Goal: Task Accomplishment & Management: Use online tool/utility

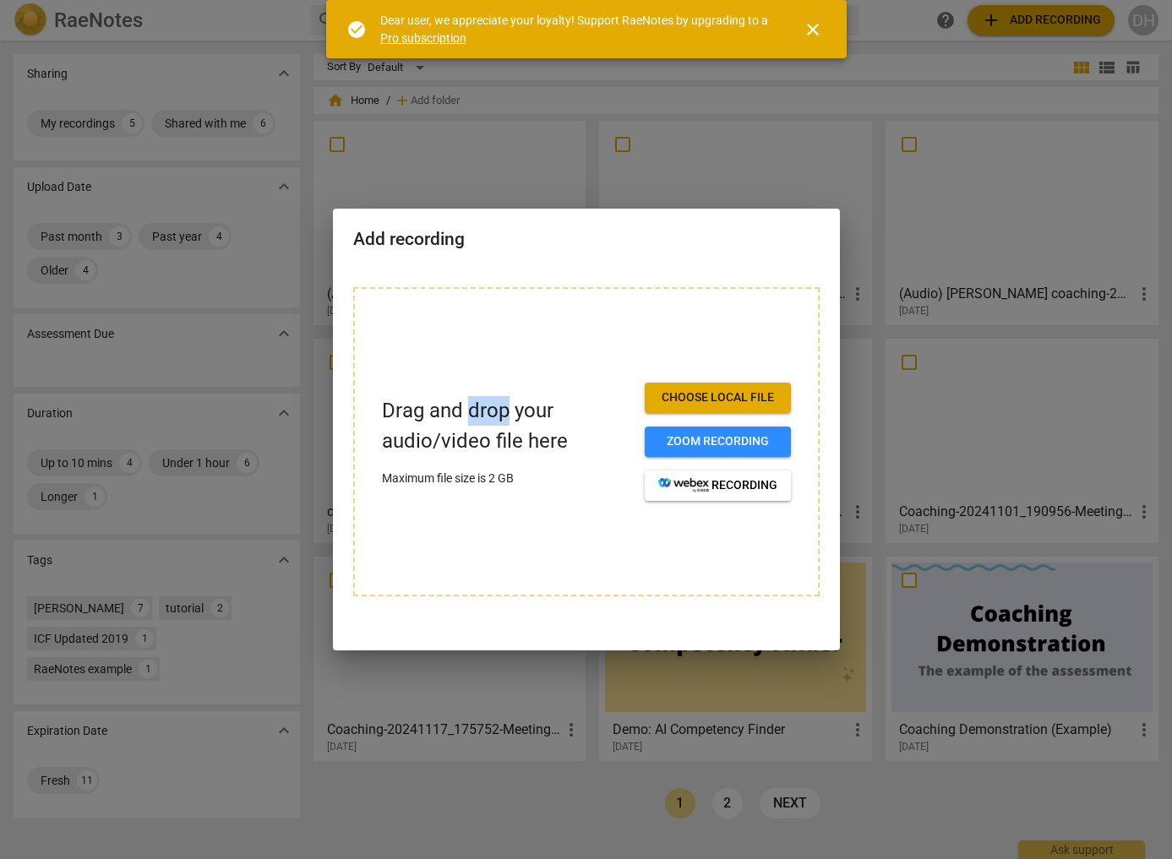
click at [720, 395] on span "Choose local file" at bounding box center [717, 398] width 119 height 17
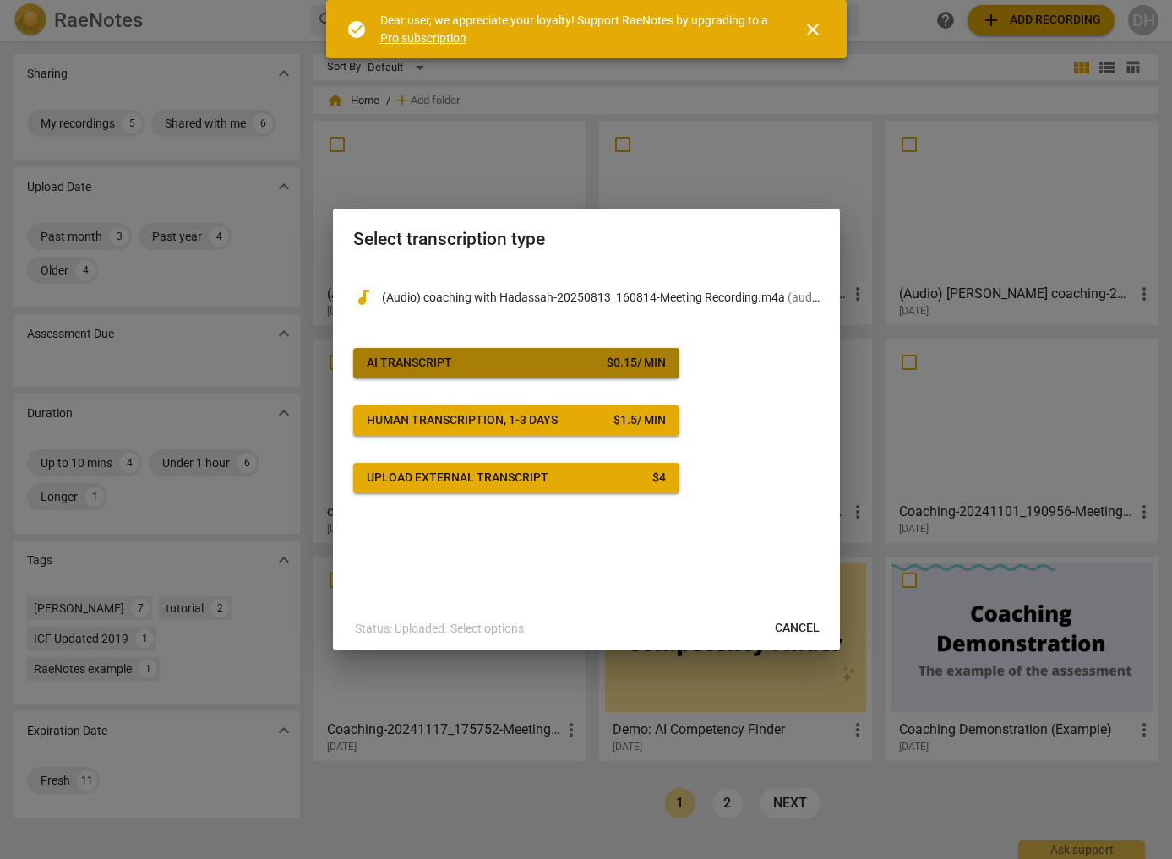
click at [466, 357] on span "AI Transcript $ 0.15 / min" at bounding box center [516, 363] width 299 height 17
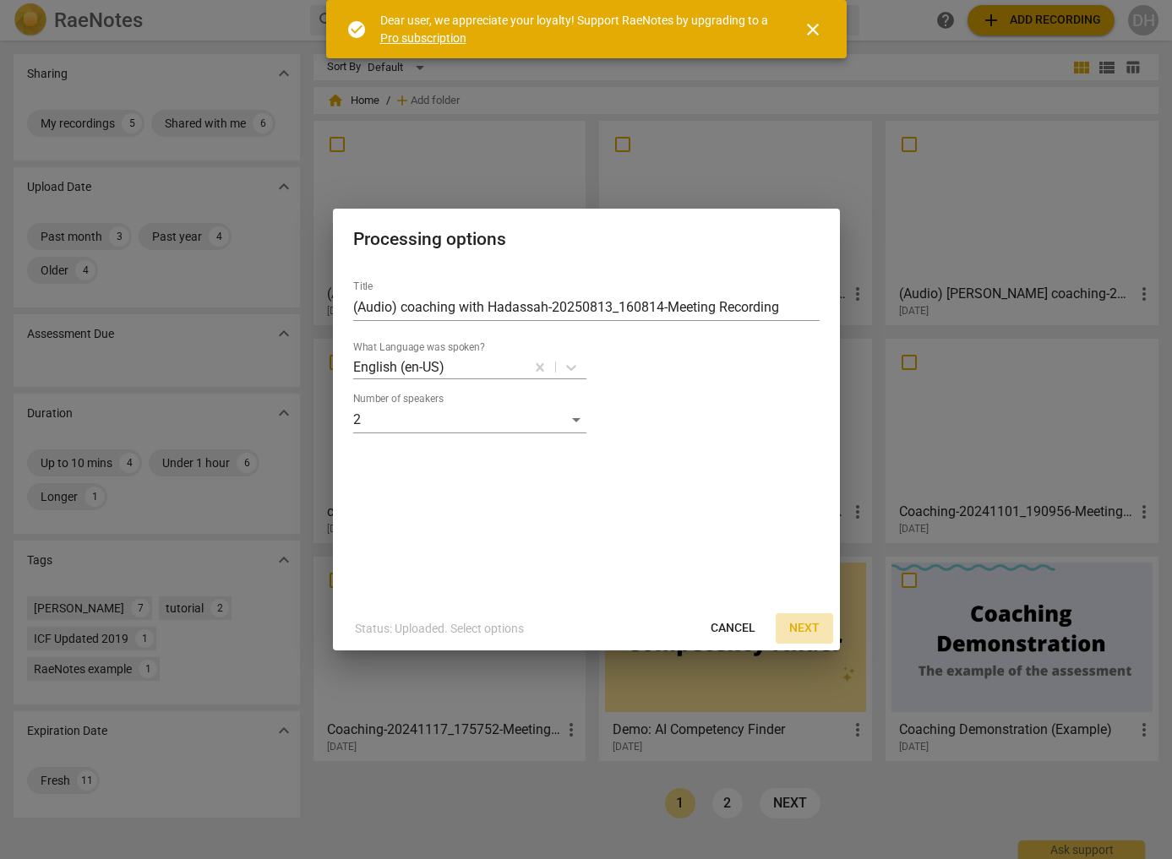
click at [806, 627] on span "Next" at bounding box center [804, 628] width 30 height 17
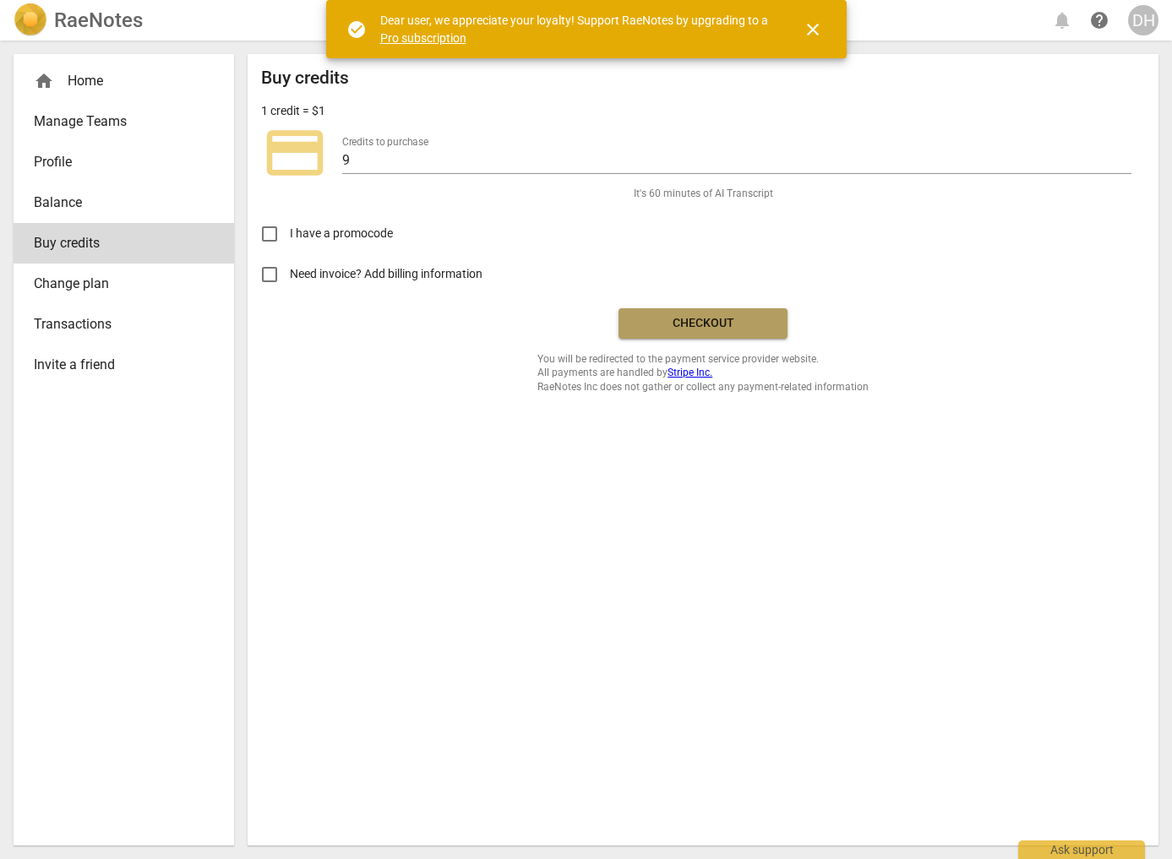
click at [667, 323] on span "Checkout" at bounding box center [703, 323] width 142 height 17
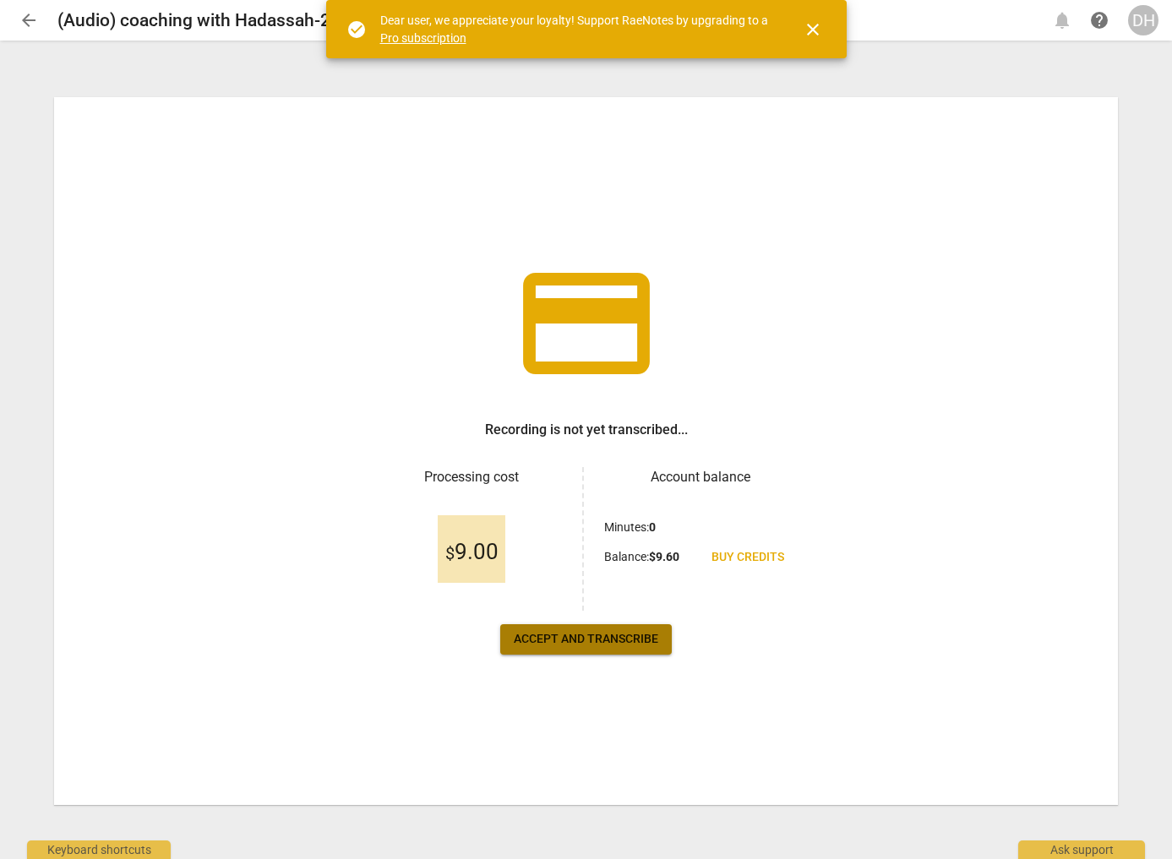
click at [597, 635] on span "Accept and transcribe" at bounding box center [586, 639] width 145 height 17
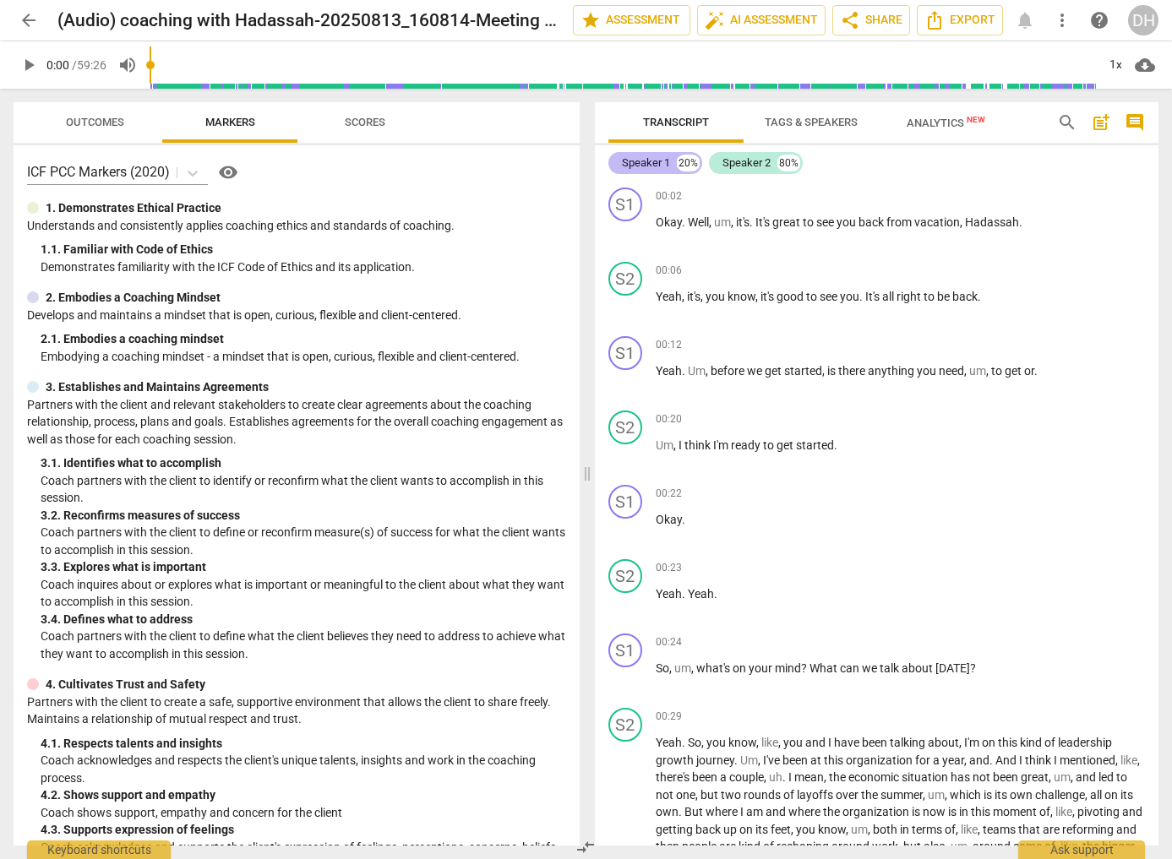
click at [638, 159] on div "Speaker 1" at bounding box center [646, 163] width 48 height 17
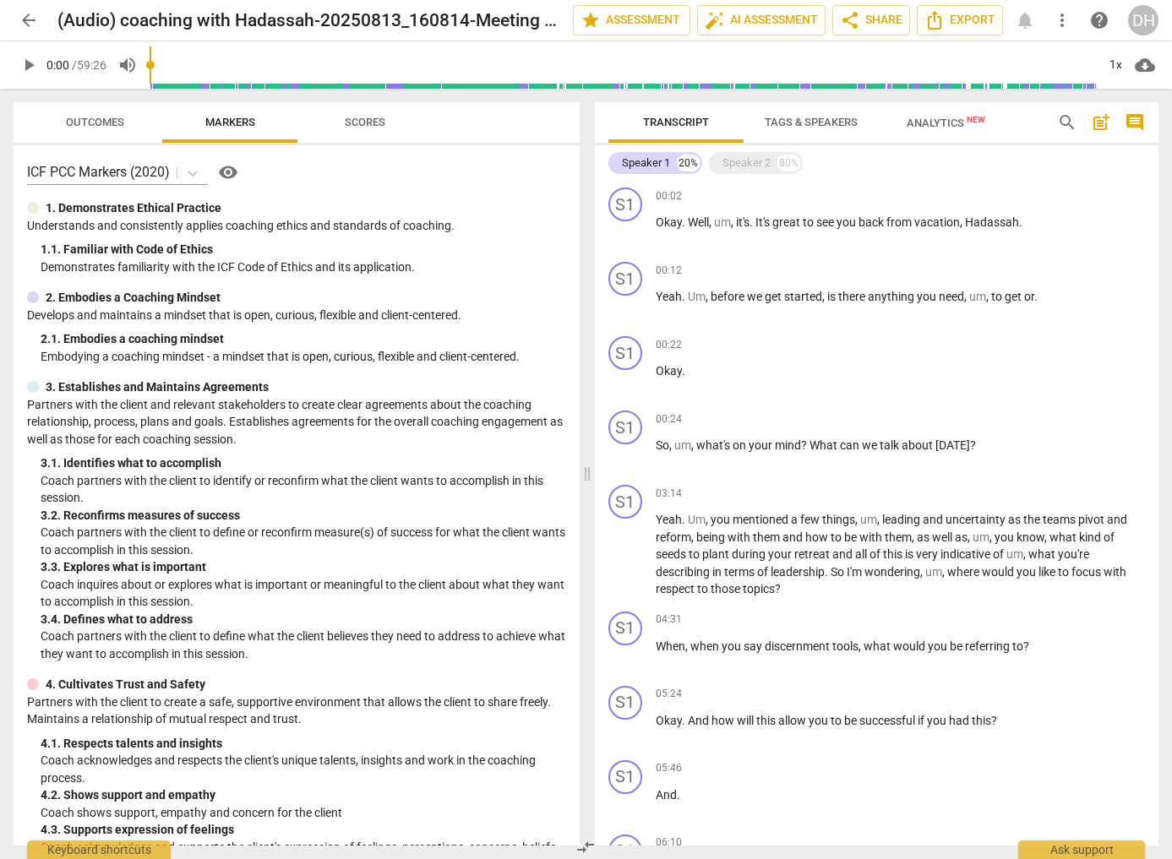
click at [804, 120] on span "Tags & Speakers" at bounding box center [811, 122] width 93 height 13
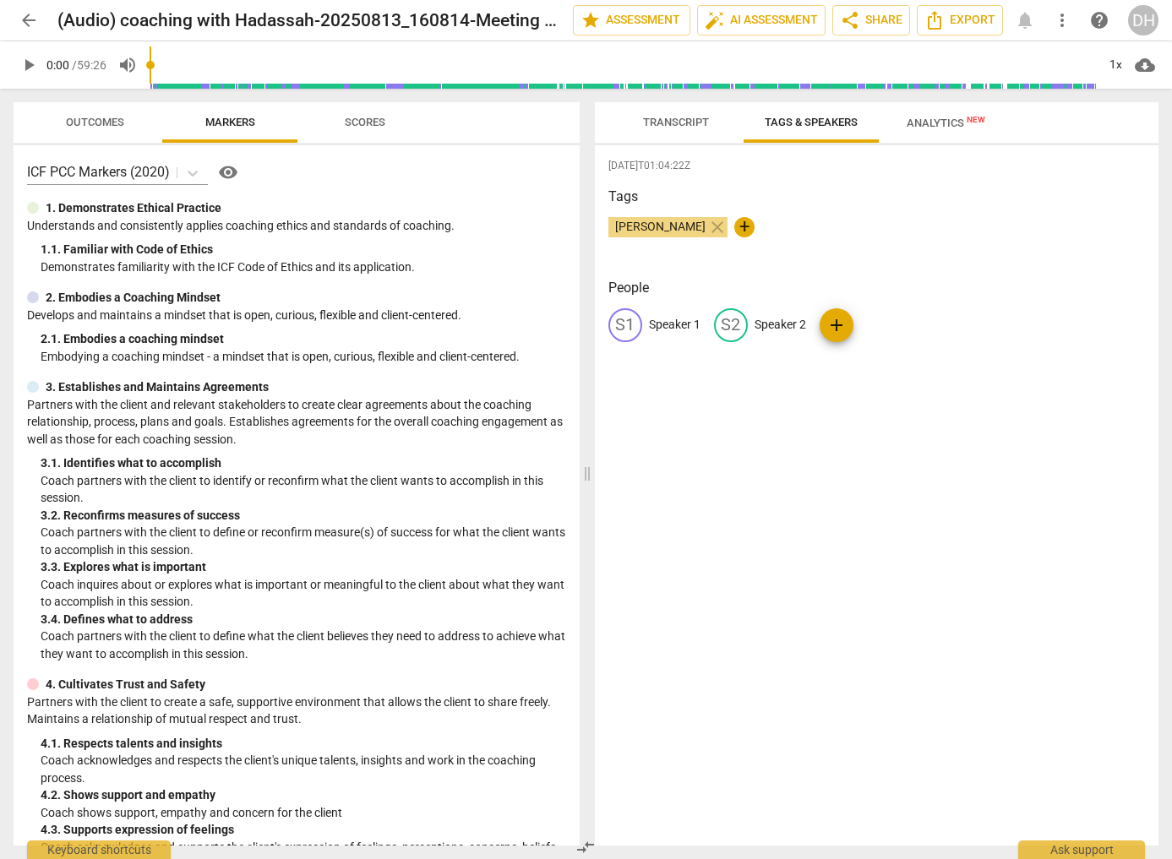
click at [671, 319] on p "Speaker 1" at bounding box center [675, 325] width 52 height 18
type input "[PERSON_NAME]"
click at [878, 326] on p "Speaker 2" at bounding box center [890, 325] width 52 height 18
type input "Hadassah"
click at [782, 13] on span "auto_fix_high AI Assessment" at bounding box center [761, 20] width 113 height 20
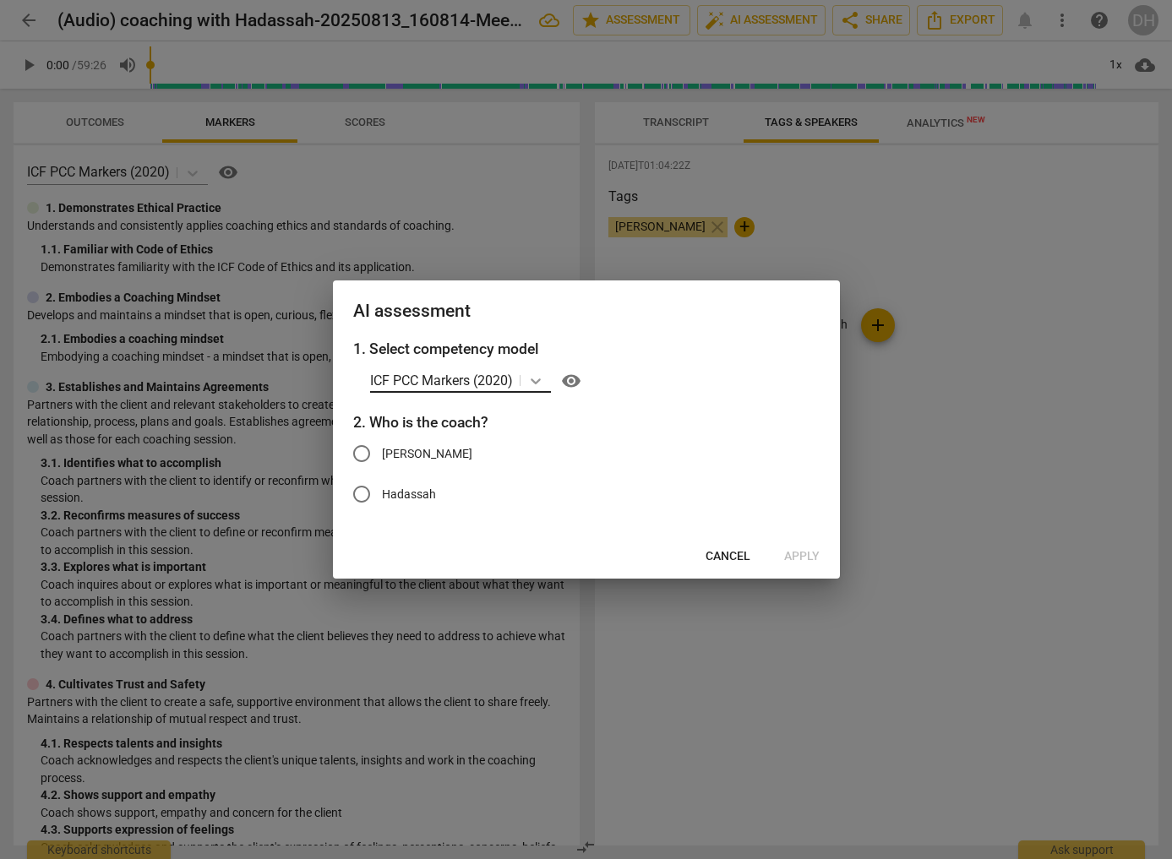
click at [533, 380] on icon at bounding box center [536, 382] width 10 height 6
click at [363, 490] on input "Hadassah" at bounding box center [361, 494] width 41 height 41
radio input "true"
click at [366, 450] on input "[PERSON_NAME]" at bounding box center [361, 454] width 41 height 41
radio input "true"
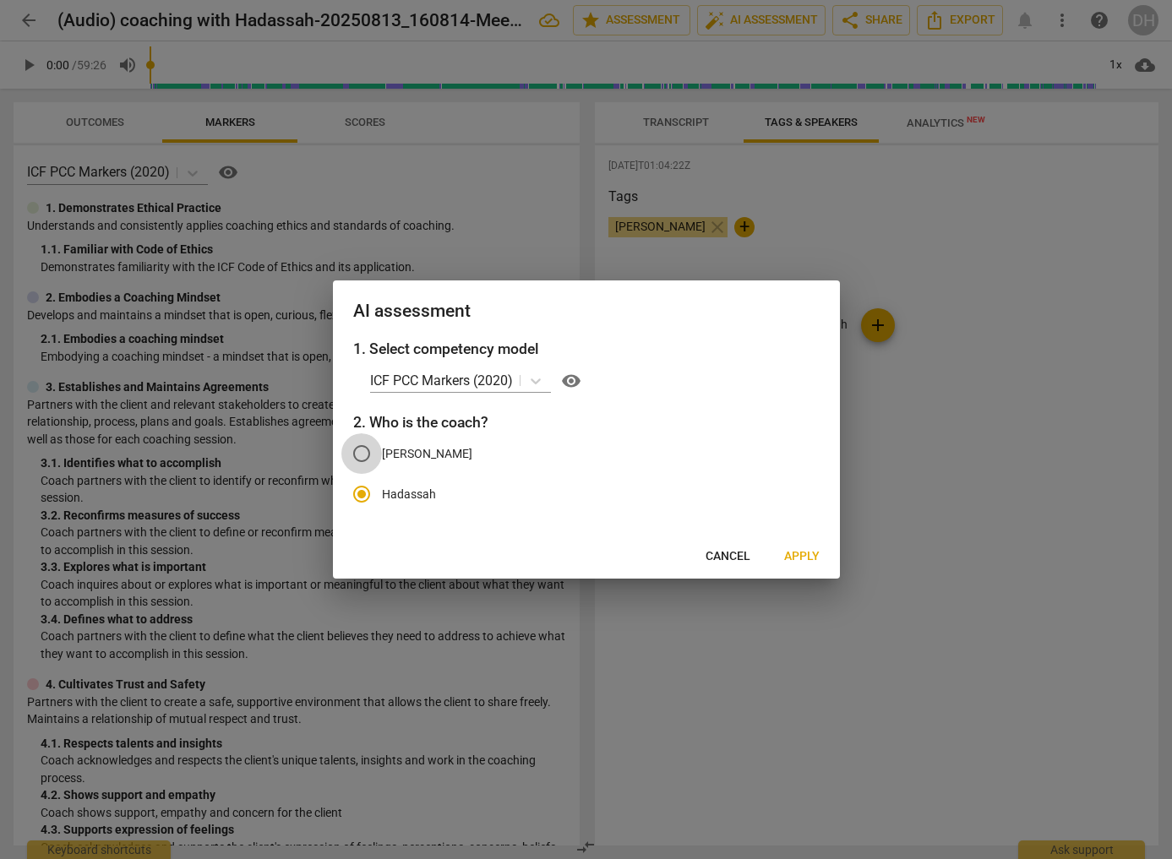
radio input "false"
click at [799, 555] on span "Apply" at bounding box center [801, 556] width 35 height 17
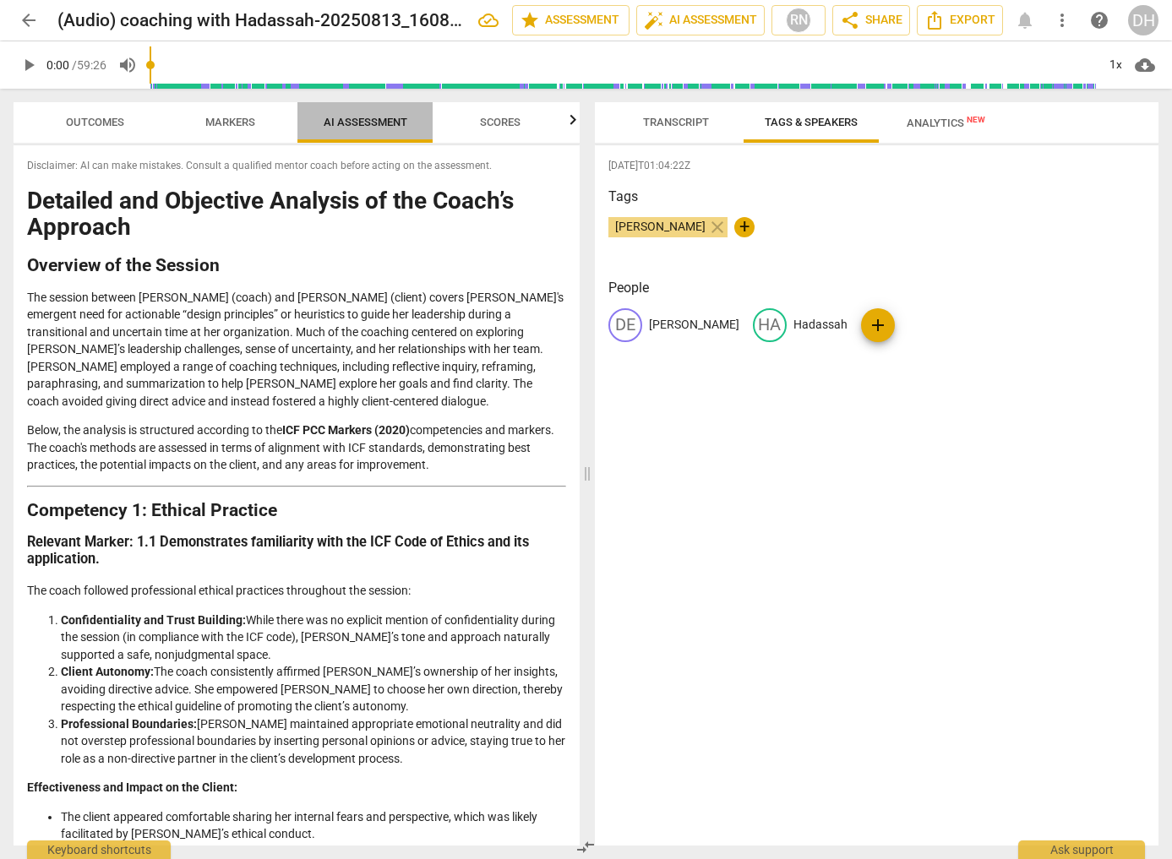
click at [380, 119] on span "AI Assessment" at bounding box center [366, 122] width 84 height 13
click at [931, 123] on span "Analytics New" at bounding box center [946, 123] width 79 height 13
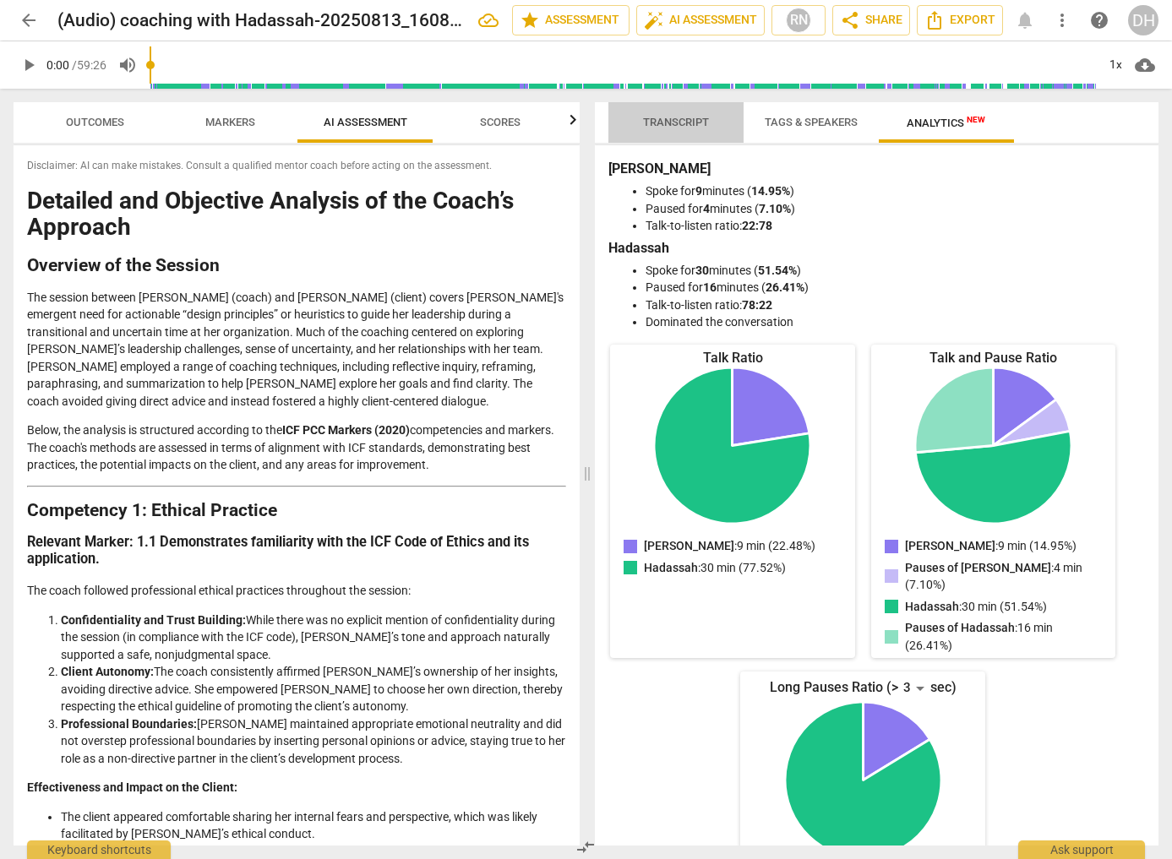
click at [670, 126] on span "Transcript" at bounding box center [676, 122] width 66 height 13
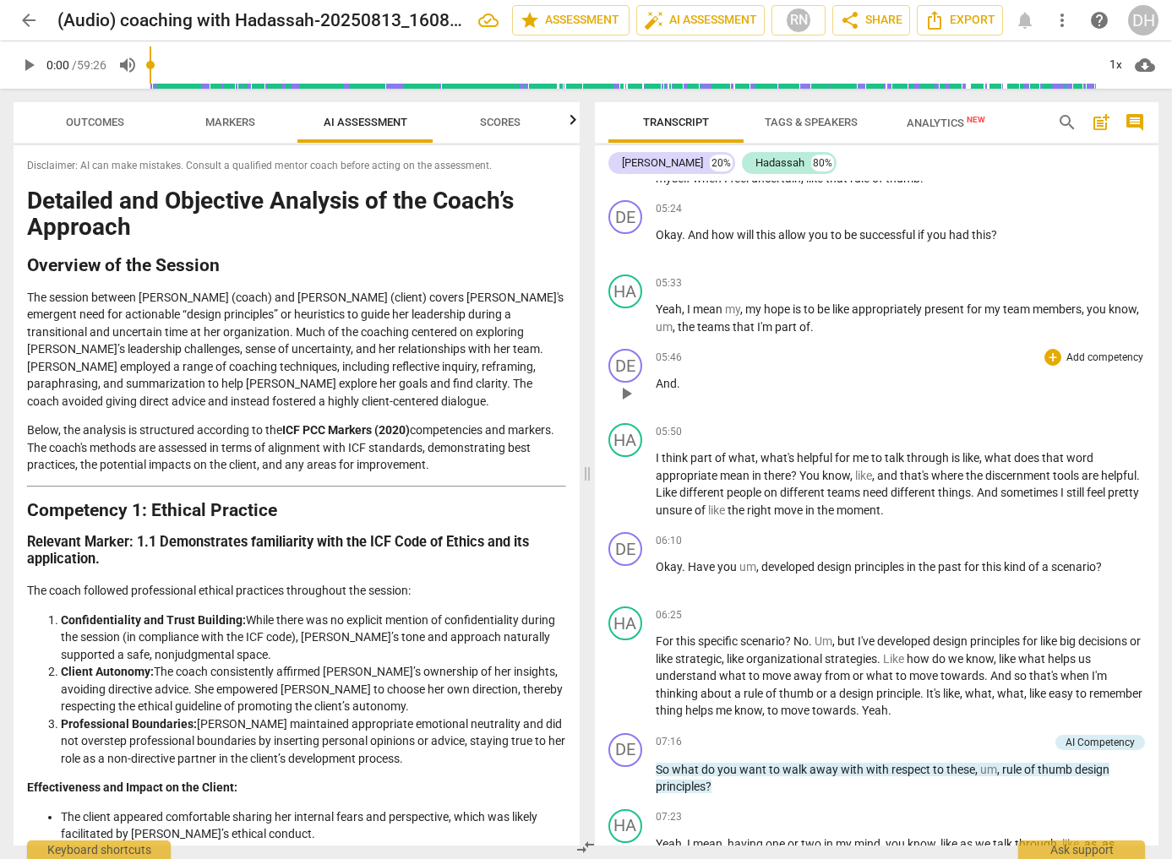
scroll to position [1420, 0]
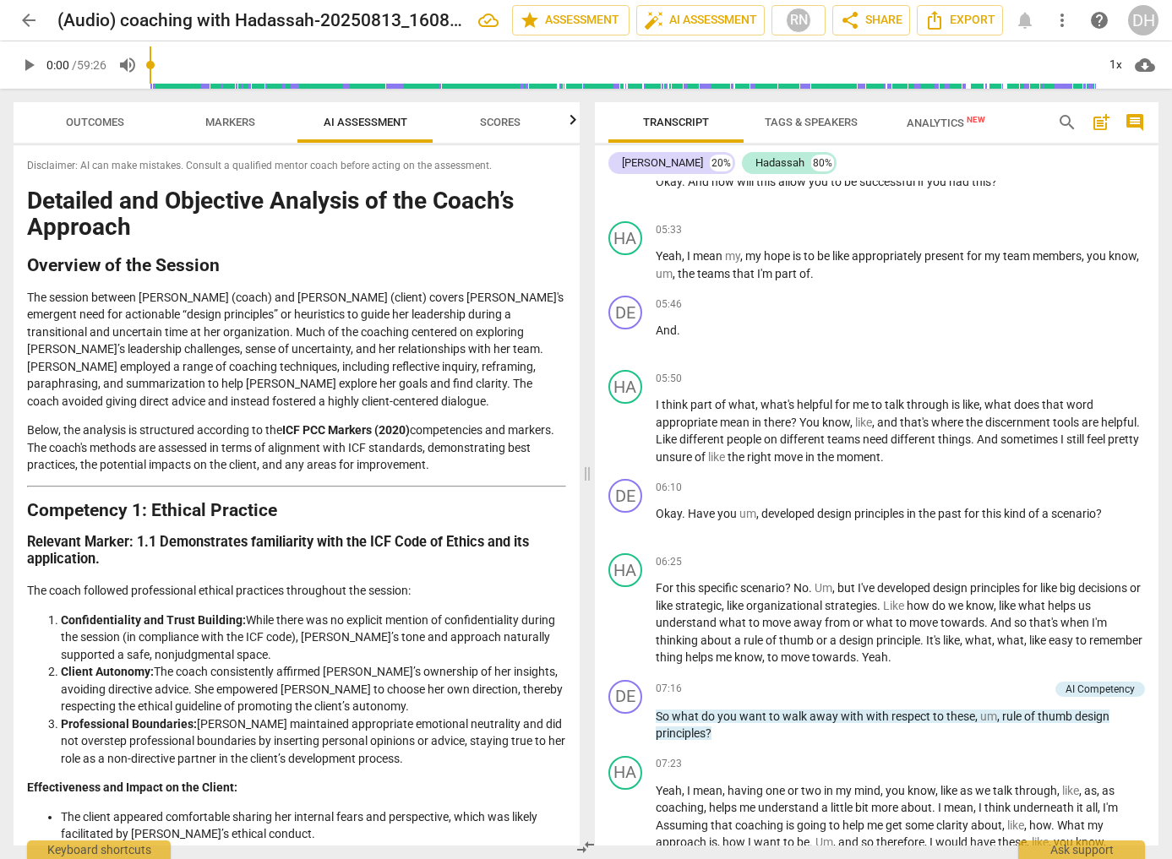
click at [497, 120] on span "Scores" at bounding box center [500, 122] width 41 height 13
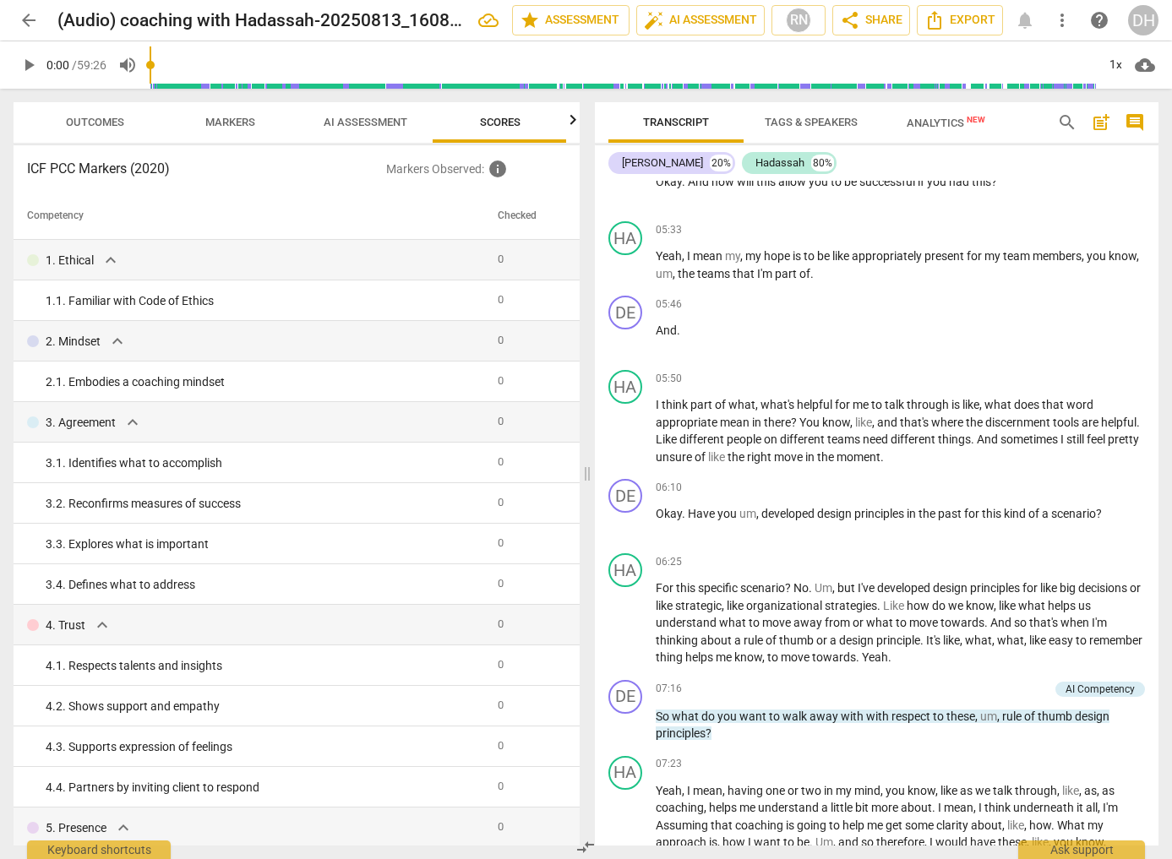
scroll to position [0, 2]
click at [93, 123] on span "Outcomes" at bounding box center [93, 122] width 58 height 13
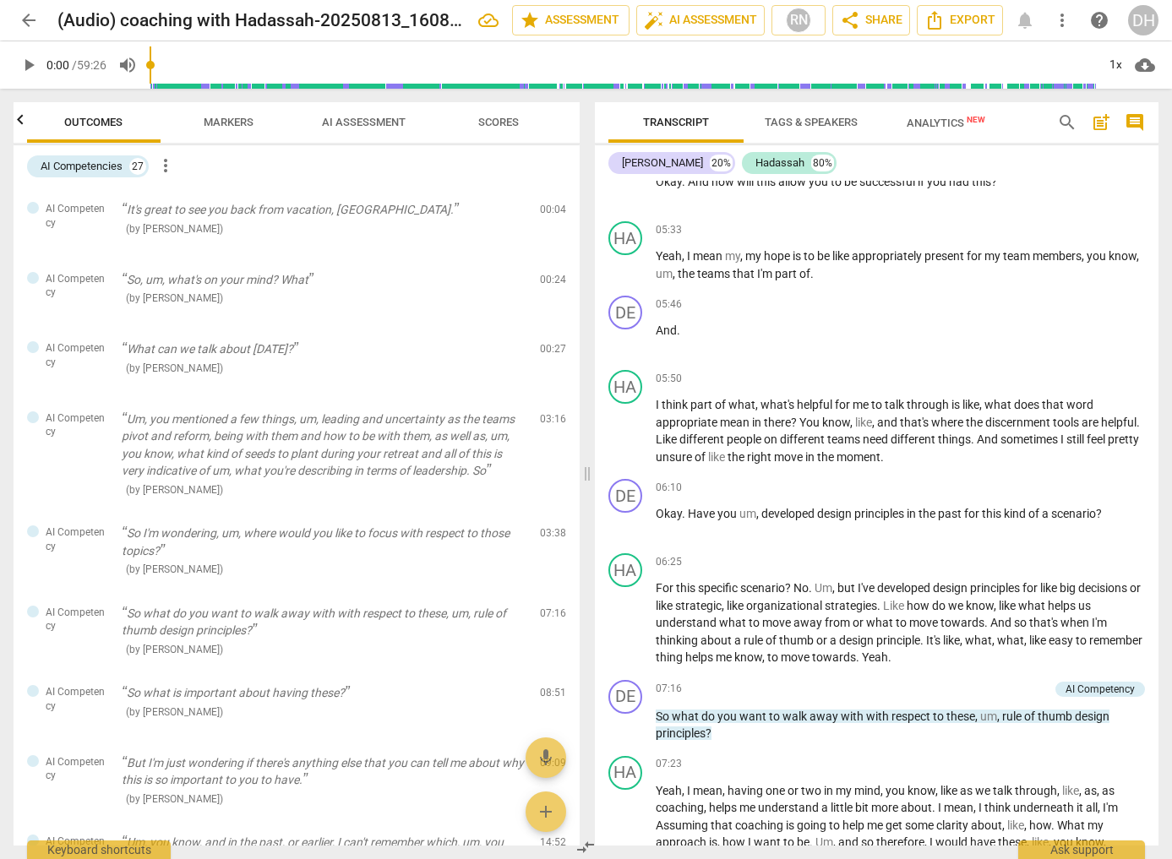
scroll to position [0, 0]
click at [239, 122] on span "Markers" at bounding box center [230, 122] width 50 height 13
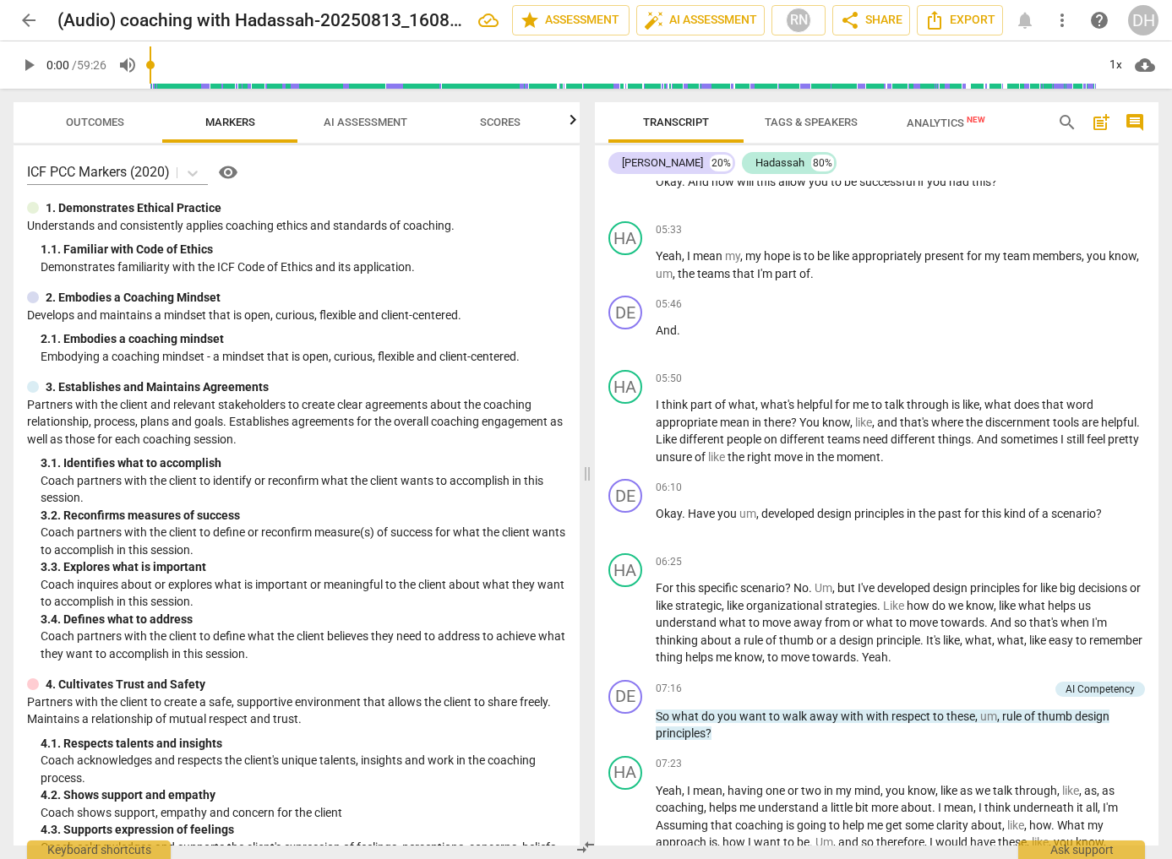
click at [796, 120] on span "Tags & Speakers" at bounding box center [811, 122] width 93 height 13
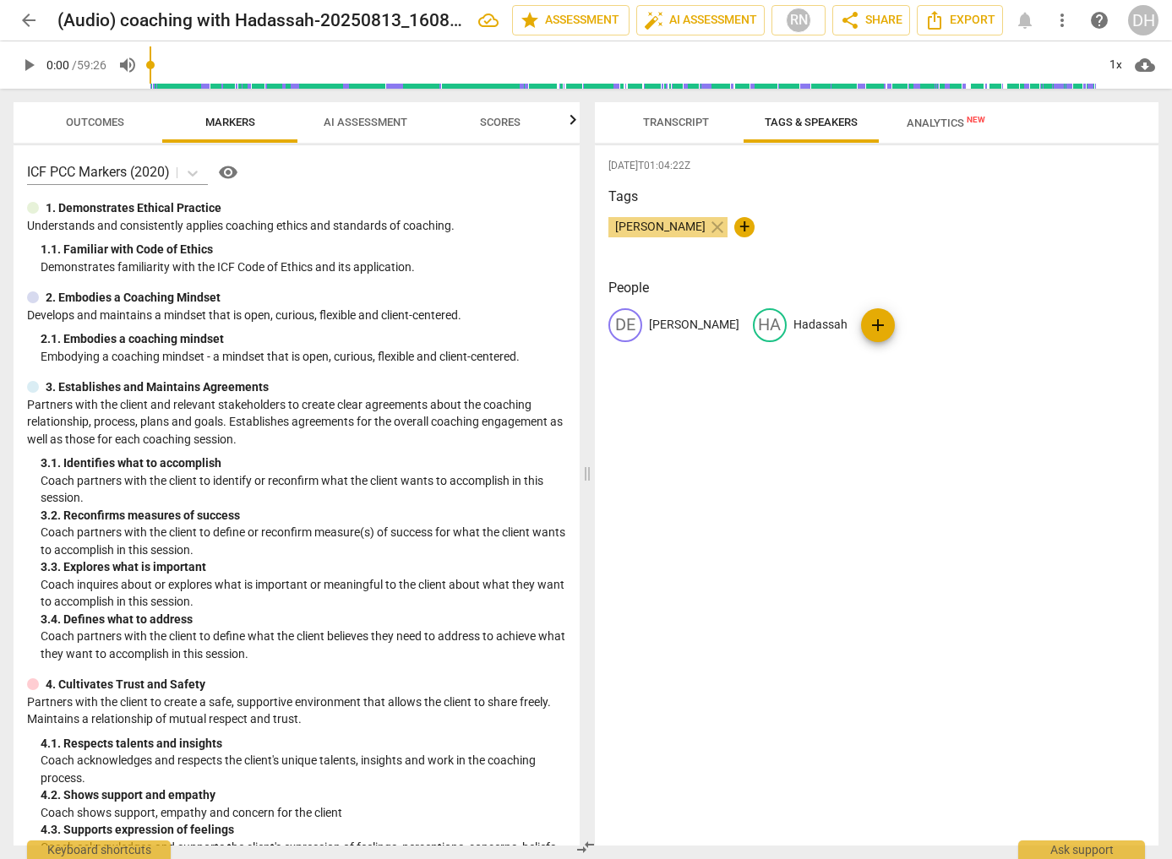
click at [679, 124] on span "Transcript" at bounding box center [676, 122] width 66 height 13
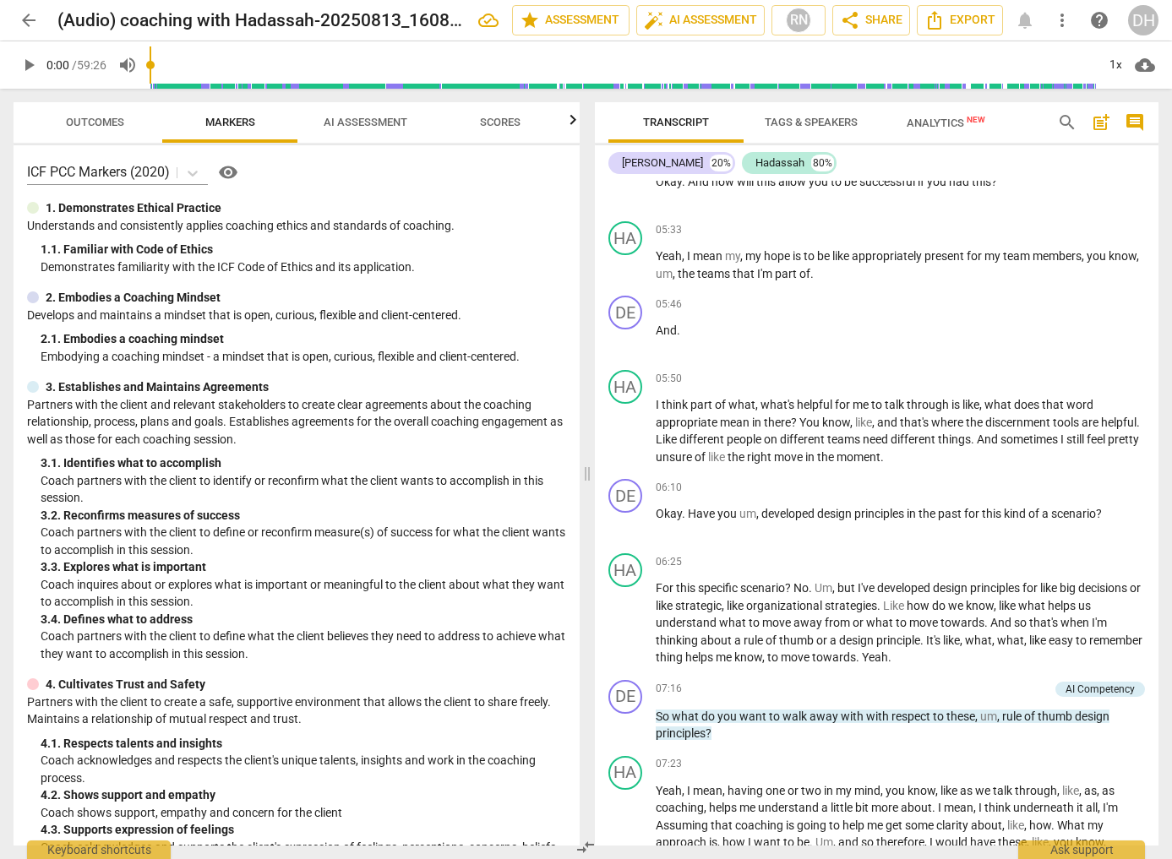
click at [359, 128] on span "AI Assessment" at bounding box center [366, 122] width 84 height 13
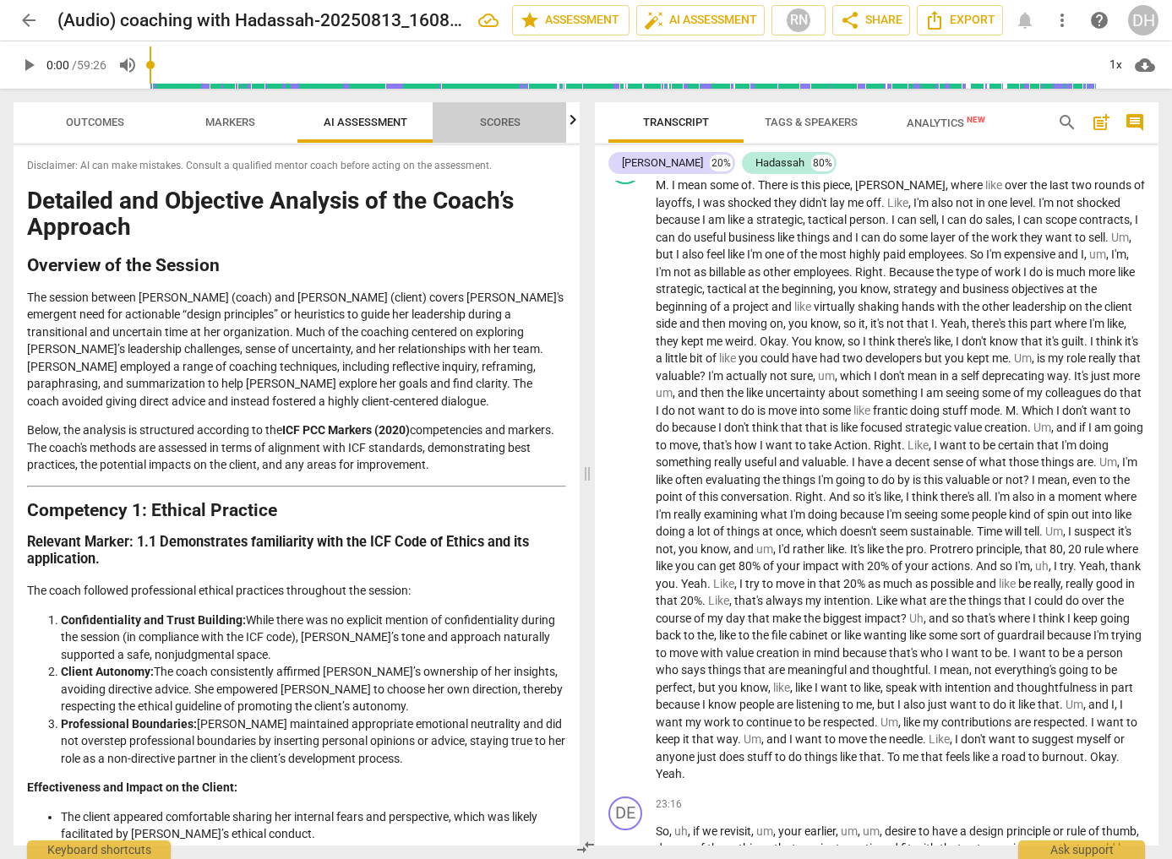
click at [497, 124] on span "Scores" at bounding box center [500, 122] width 41 height 13
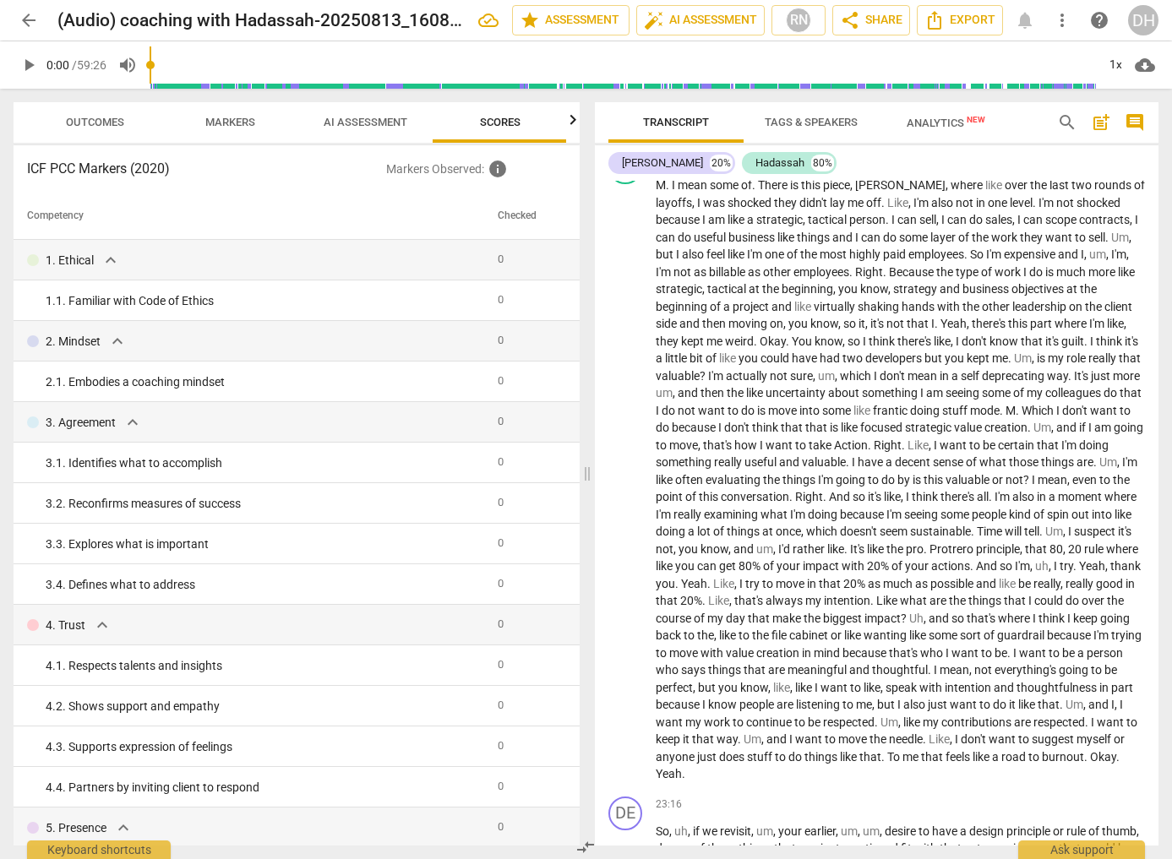
scroll to position [0, 2]
click at [356, 125] on span "AI Assessment" at bounding box center [364, 122] width 84 height 13
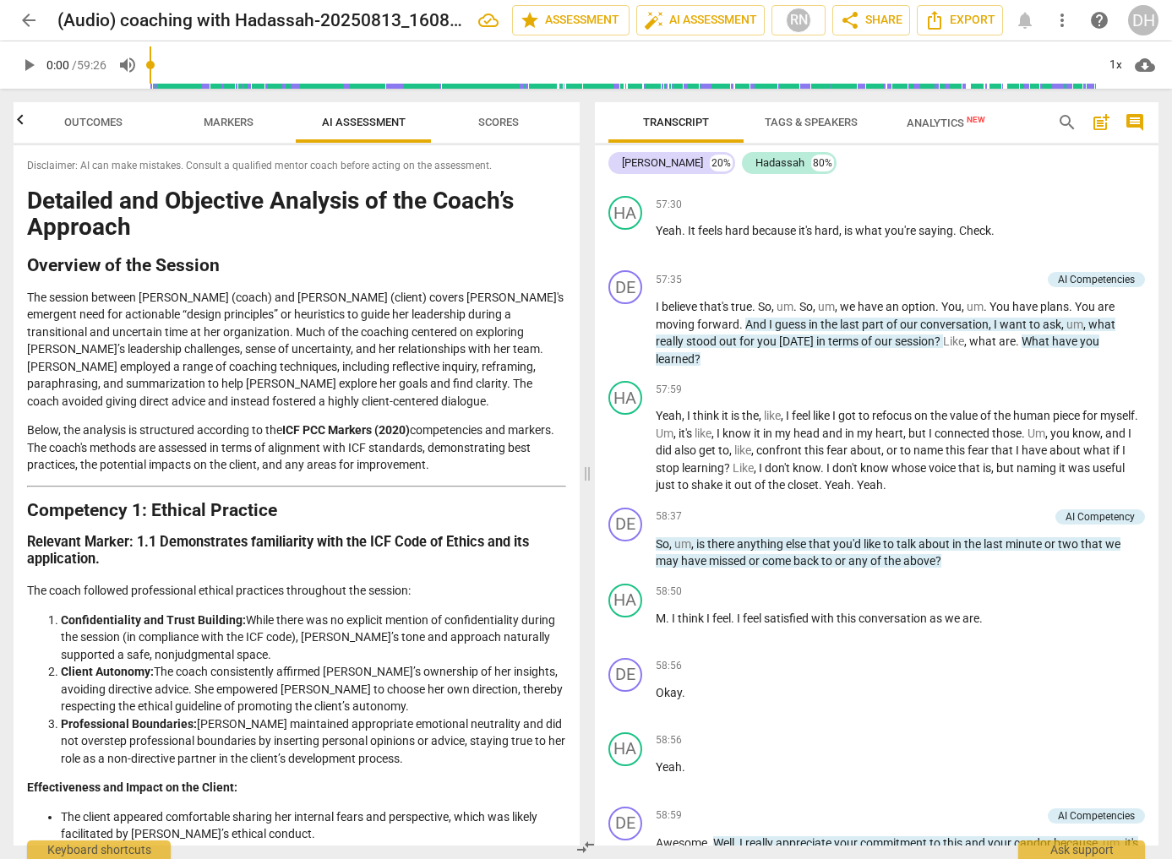
scroll to position [14153, 0]
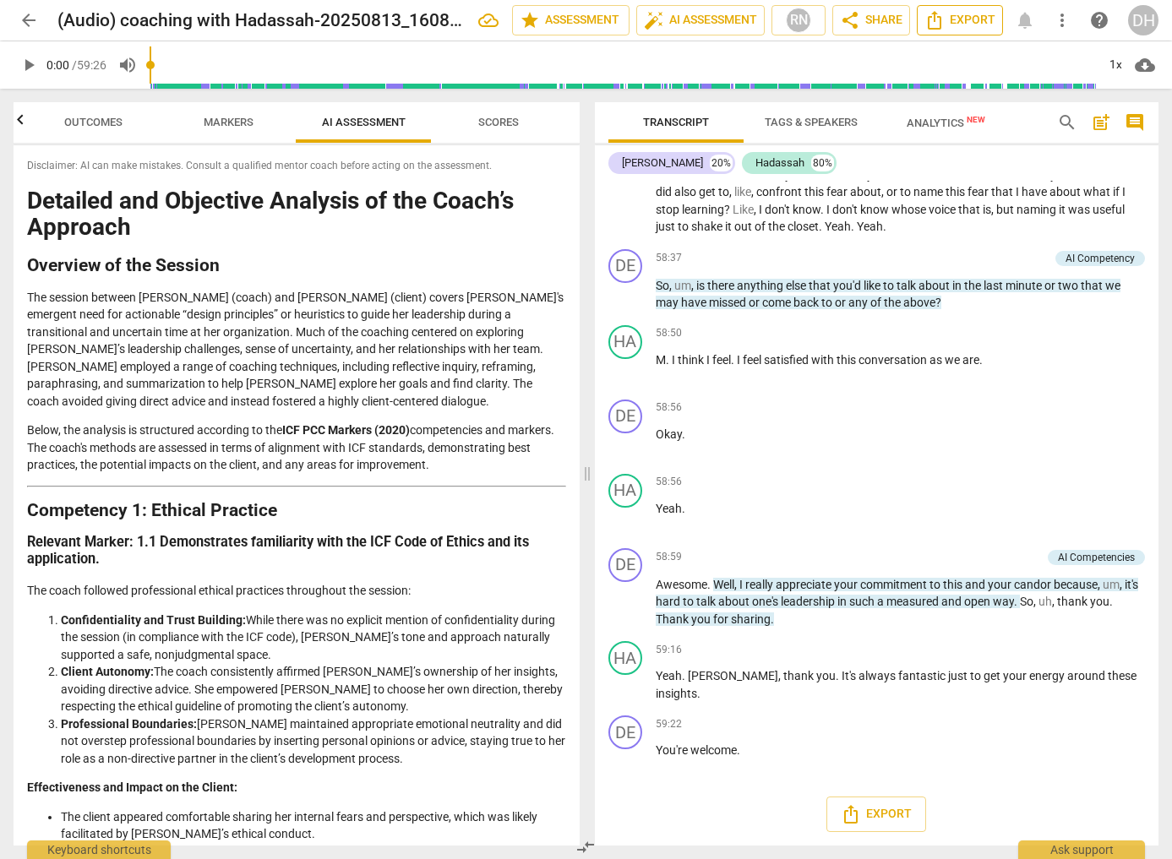
click at [960, 19] on span "Export" at bounding box center [959, 20] width 71 height 20
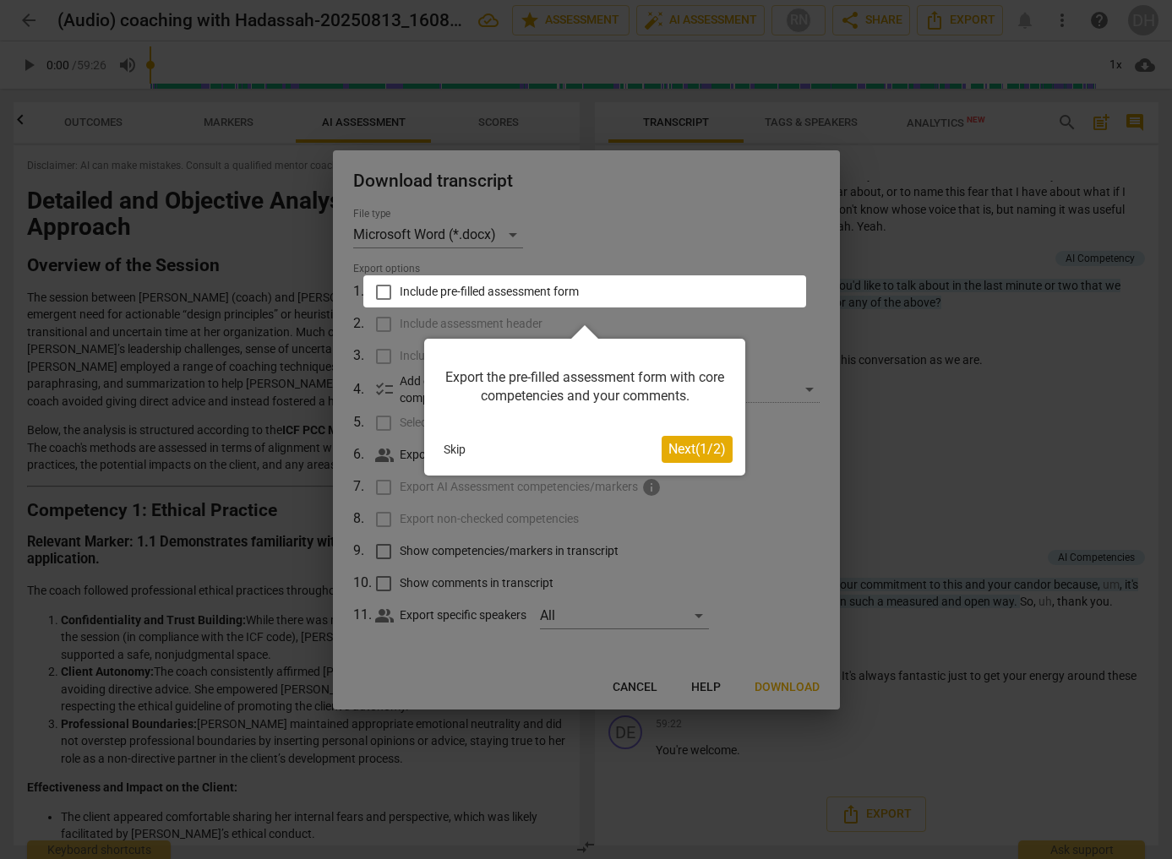
click at [613, 218] on div at bounding box center [586, 429] width 1172 height 859
click at [695, 447] on span "Next ( 1 / 2 )" at bounding box center [696, 449] width 57 height 16
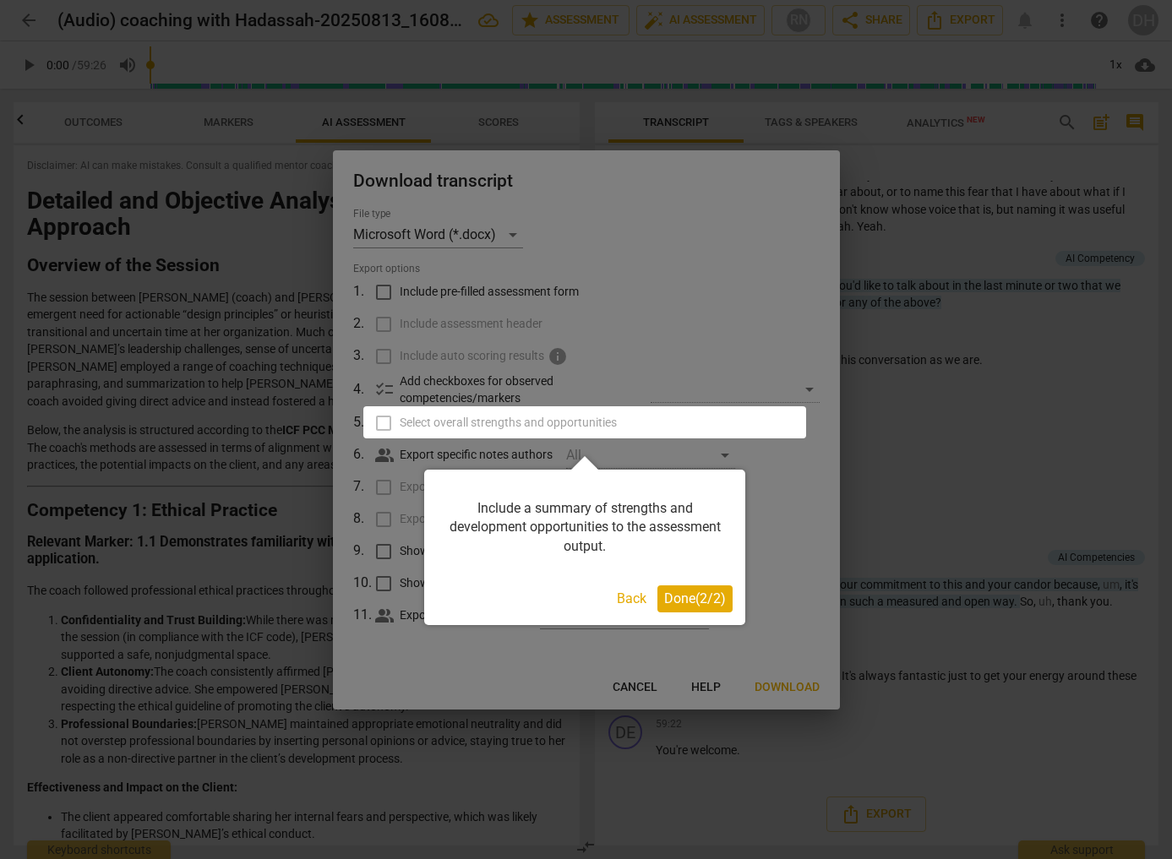
click at [389, 287] on div at bounding box center [586, 429] width 1172 height 859
click at [437, 286] on div at bounding box center [586, 429] width 1172 height 859
click at [510, 237] on div at bounding box center [586, 429] width 1172 height 859
click at [690, 602] on span "Done ( 2 / 2 )" at bounding box center [695, 599] width 62 height 16
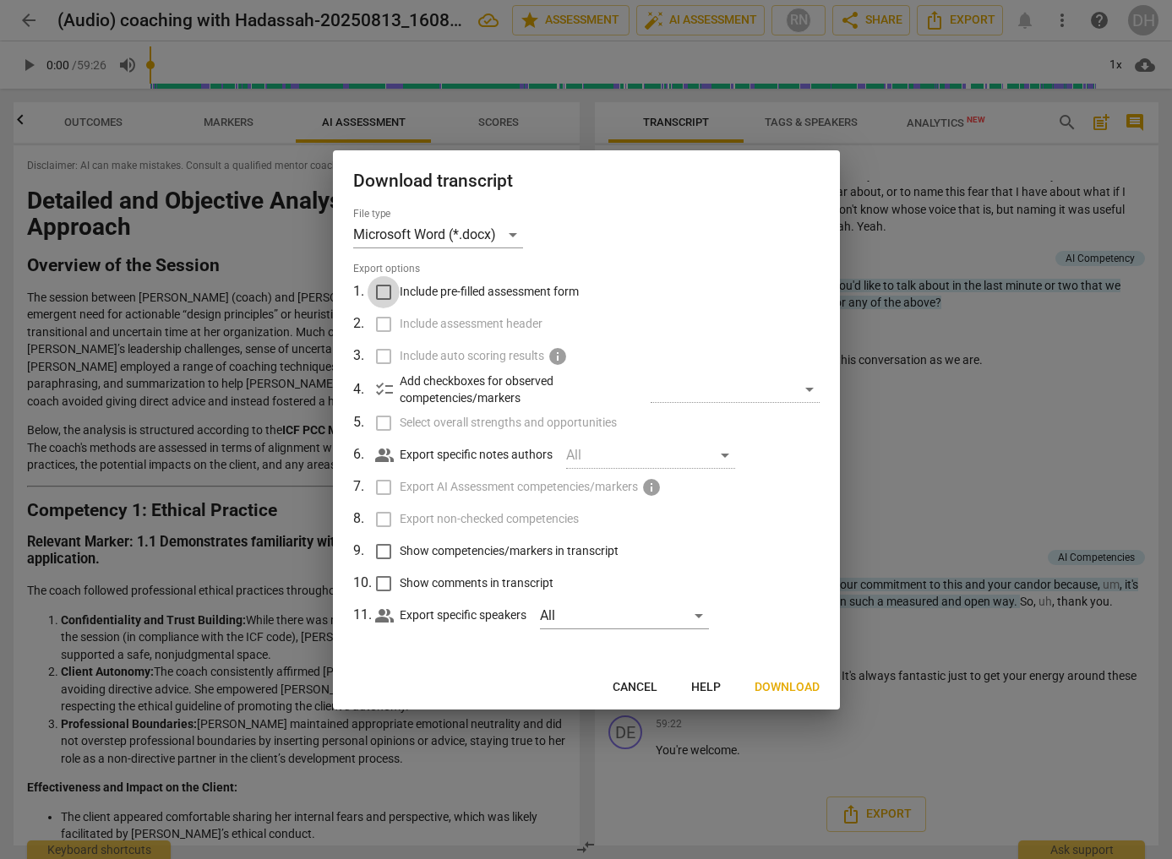
click at [384, 292] on input "Include pre-filled assessment form" at bounding box center [384, 292] width 32 height 32
checkbox input "true"
click at [384, 324] on input "Include assessment header" at bounding box center [384, 324] width 32 height 32
checkbox input "true"
click at [386, 356] on label "Include auto scoring results info" at bounding box center [584, 357] width 443 height 32
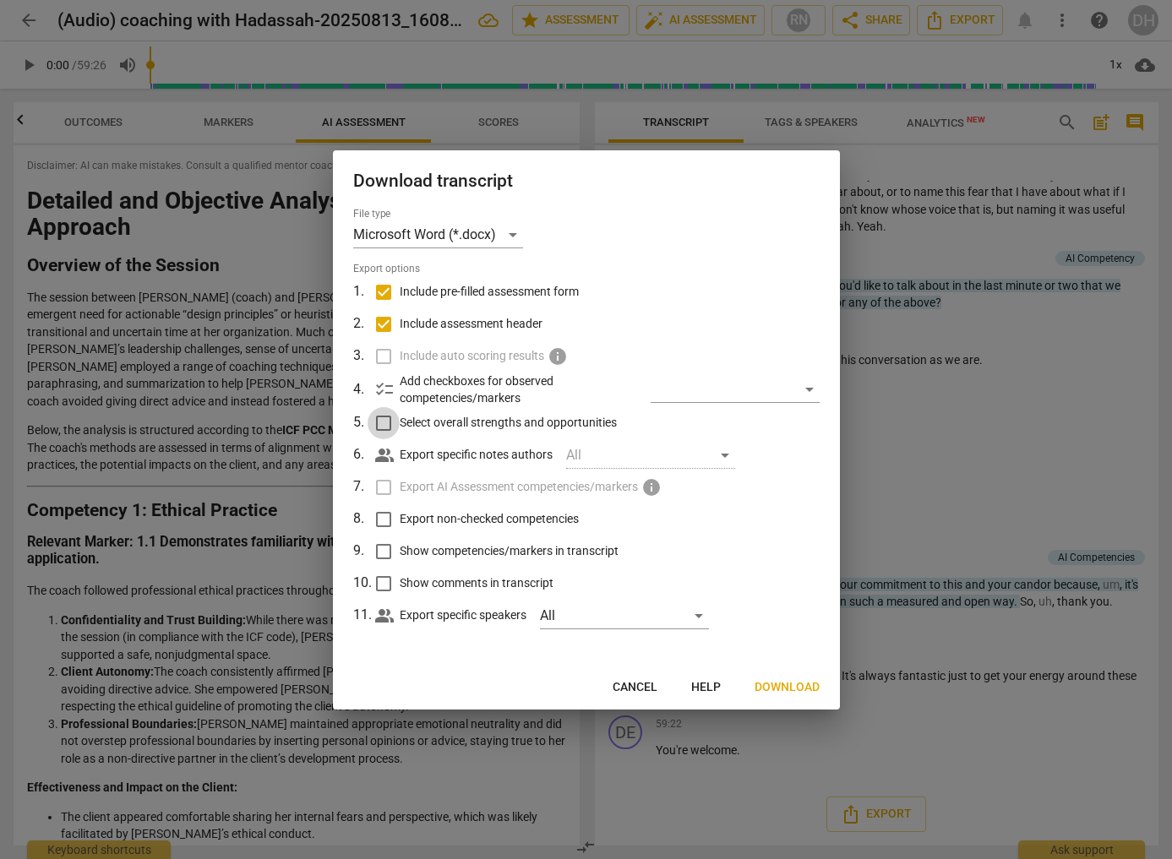
click at [390, 424] on input "Select overall strengths and opportunities" at bounding box center [384, 423] width 32 height 32
checkbox input "true"
click at [393, 579] on input "Show comments in transcript" at bounding box center [384, 584] width 32 height 32
checkbox input "true"
click at [390, 559] on input "Show competencies/markers in transcript" at bounding box center [384, 552] width 32 height 32
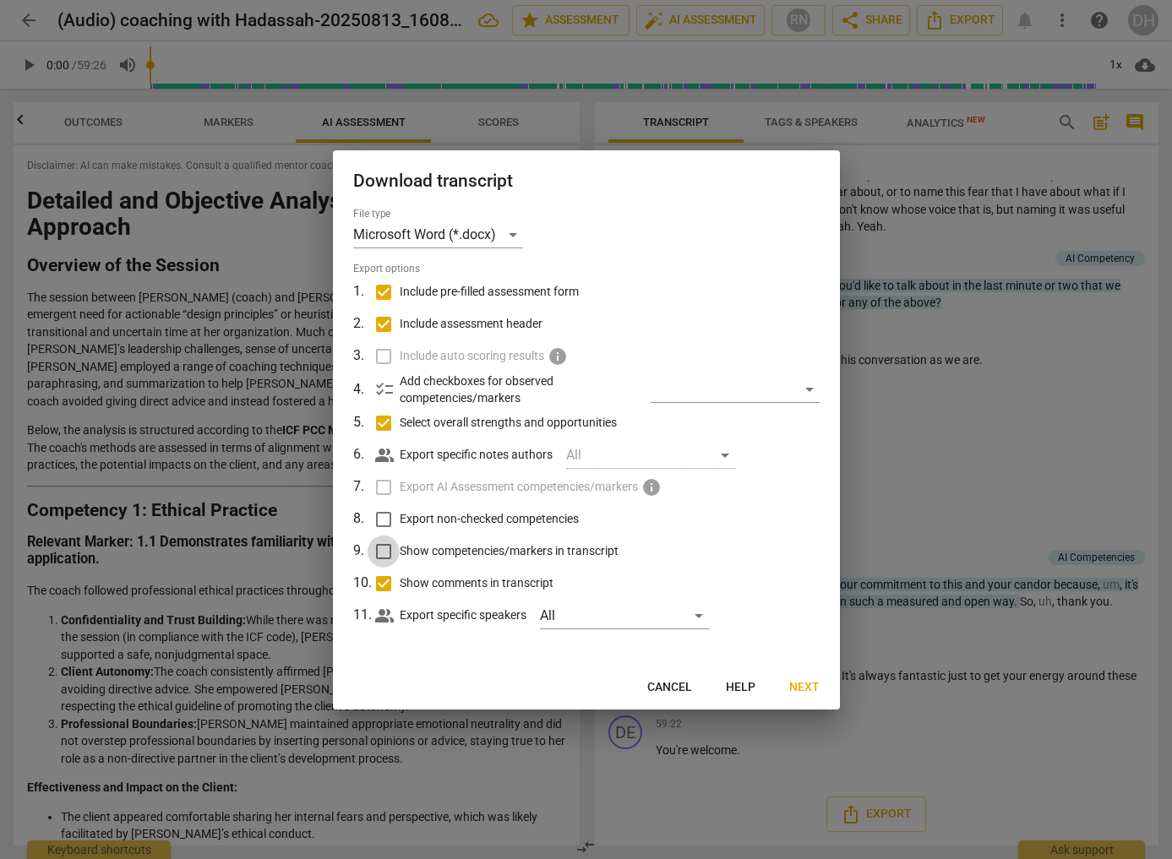
checkbox input "true"
click at [382, 520] on input "Export non-checked competencies" at bounding box center [384, 520] width 32 height 32
checkbox input "true"
click at [383, 483] on label "Export AI Assessment competencies/markers info" at bounding box center [584, 488] width 443 height 32
click at [514, 234] on div "Microsoft Word (*.docx)" at bounding box center [438, 234] width 170 height 27
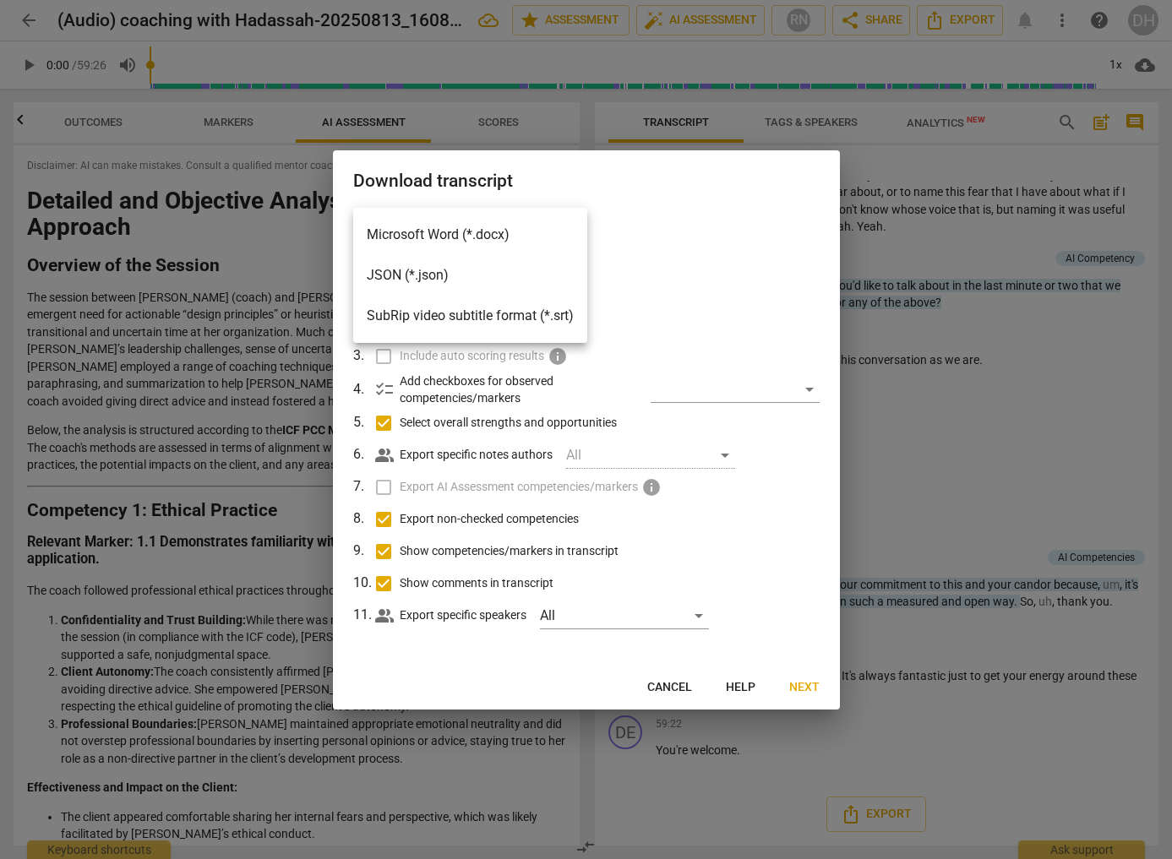
click at [514, 234] on li "Microsoft Word (*.docx)" at bounding box center [470, 235] width 234 height 41
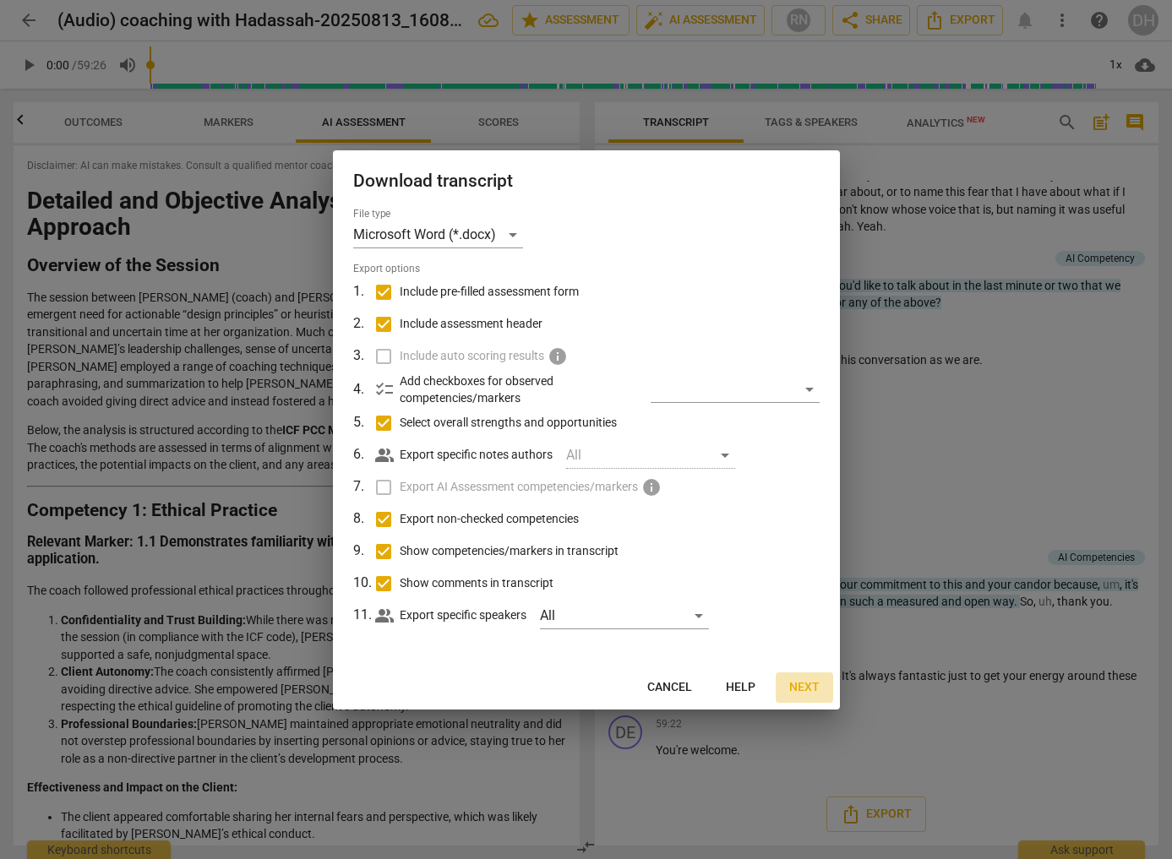
click at [802, 690] on span "Next" at bounding box center [804, 687] width 30 height 17
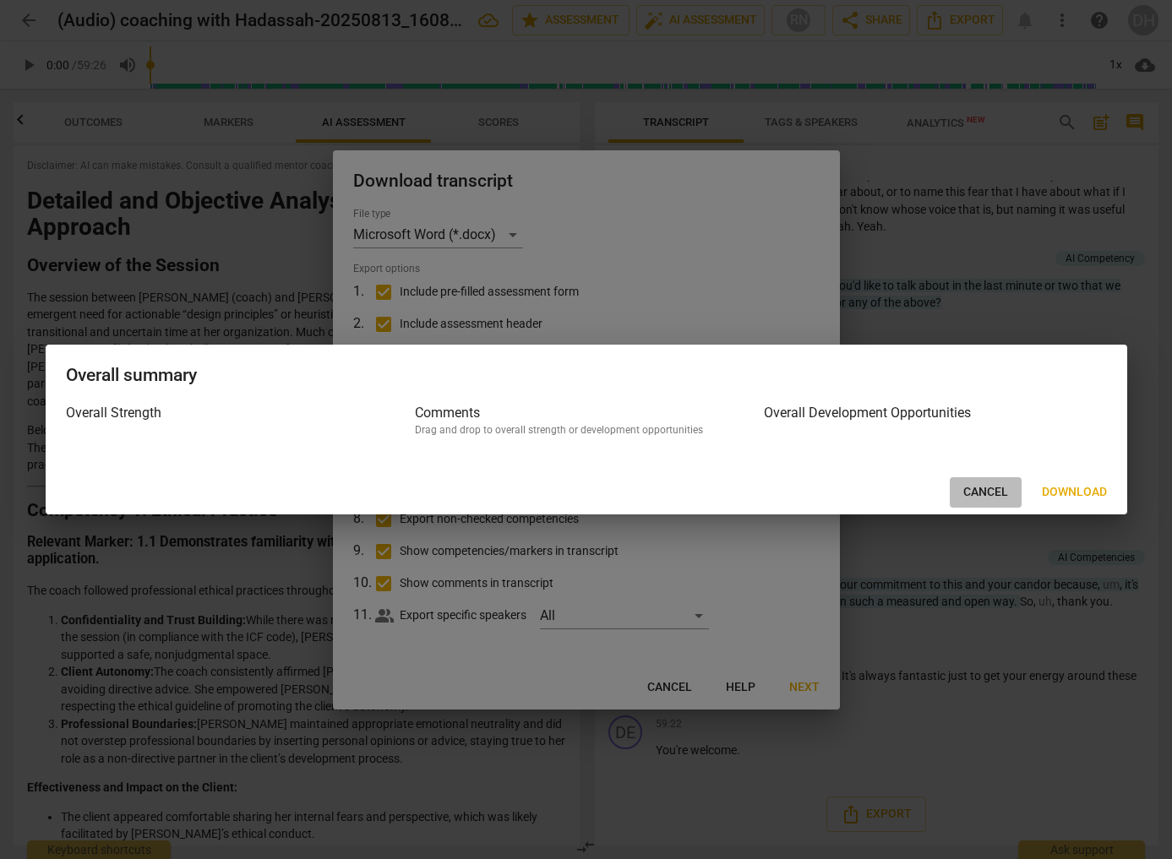
click at [979, 485] on span "Cancel" at bounding box center [985, 492] width 45 height 17
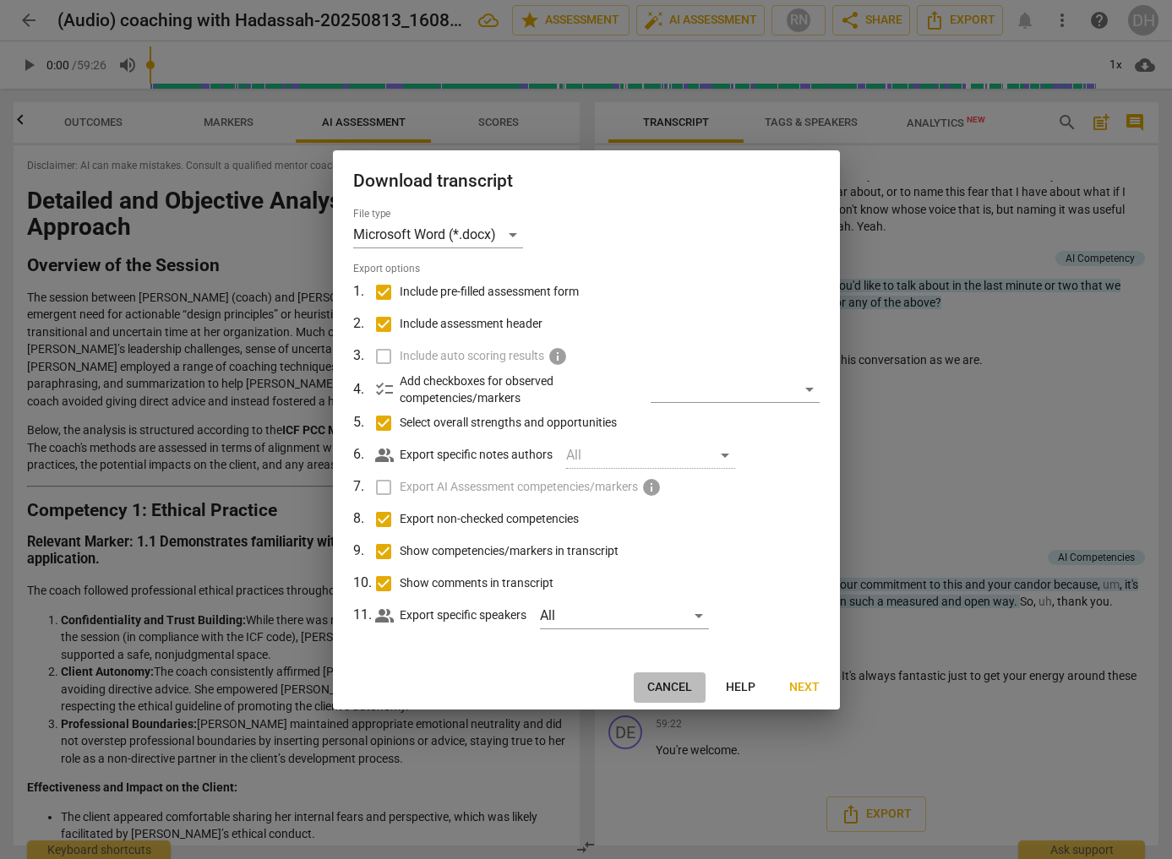
click at [679, 688] on span "Cancel" at bounding box center [669, 687] width 45 height 17
checkbox input "false"
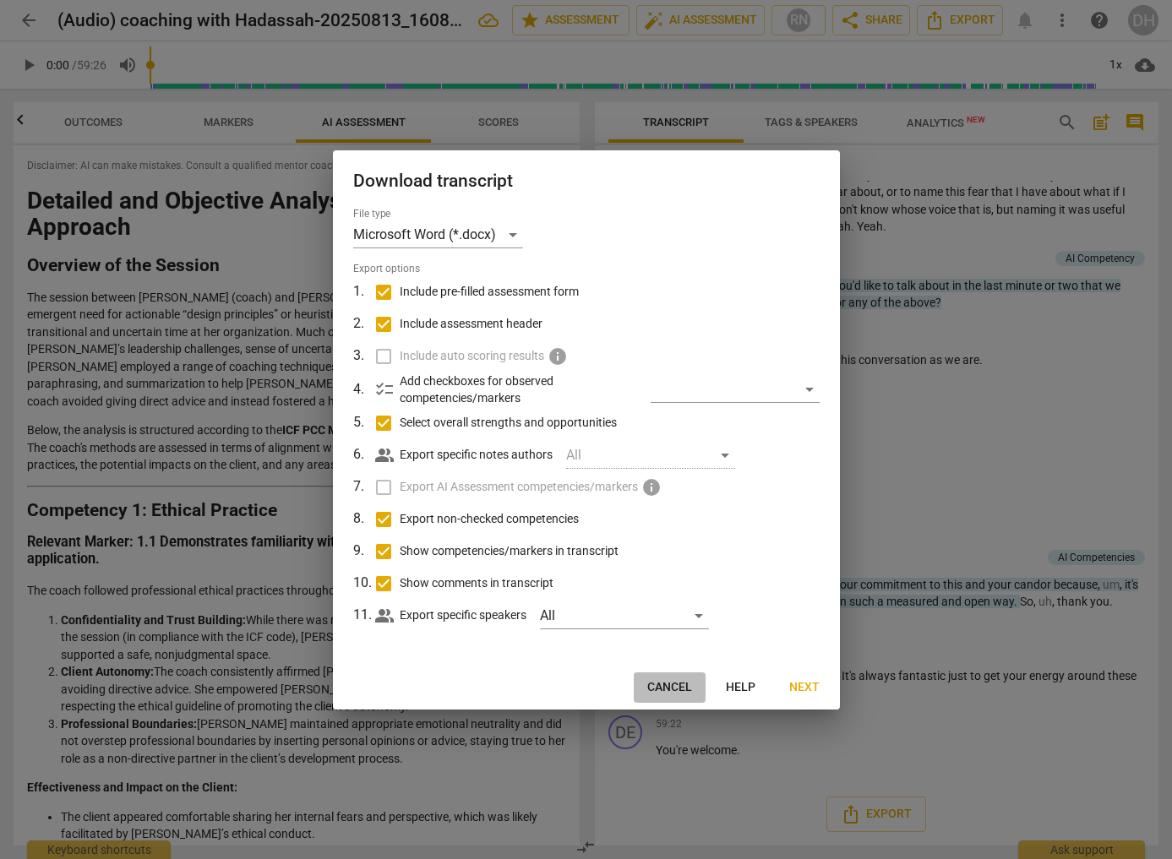
checkbox input "false"
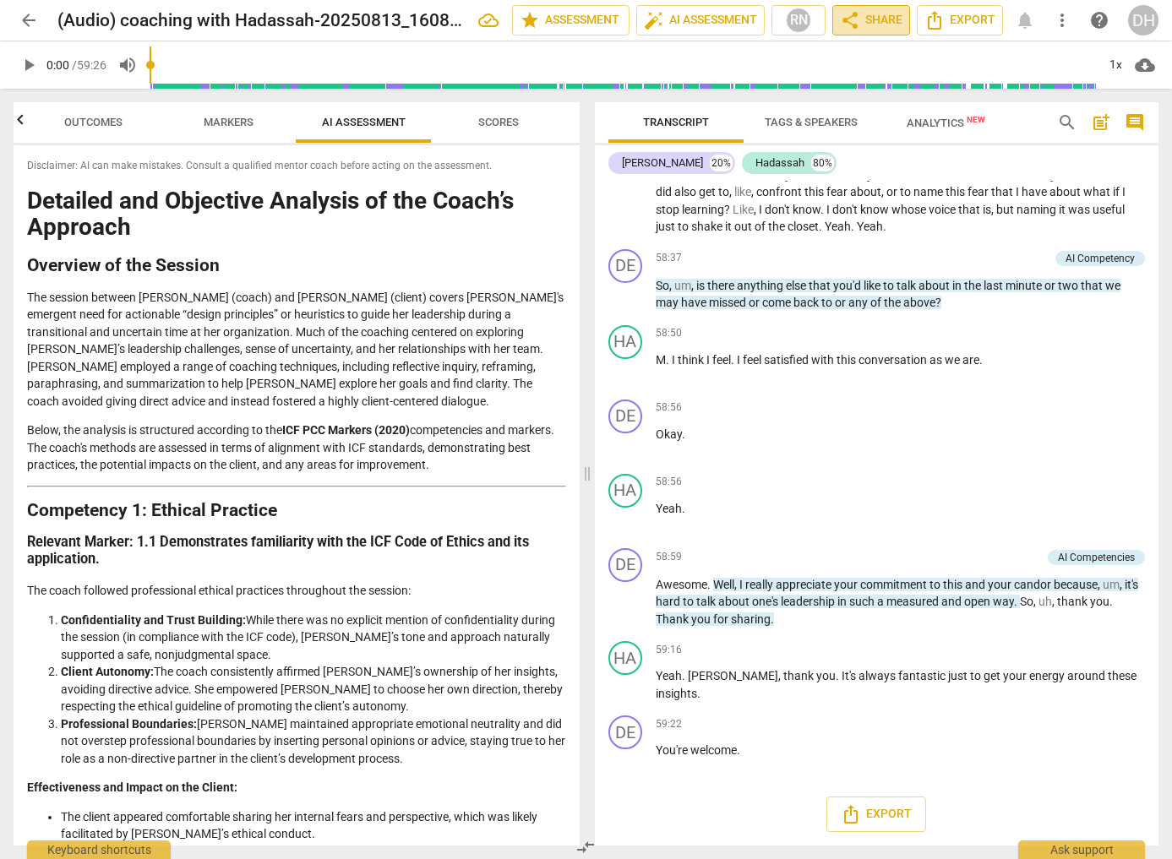
click at [863, 19] on span "share Share" at bounding box center [871, 20] width 63 height 20
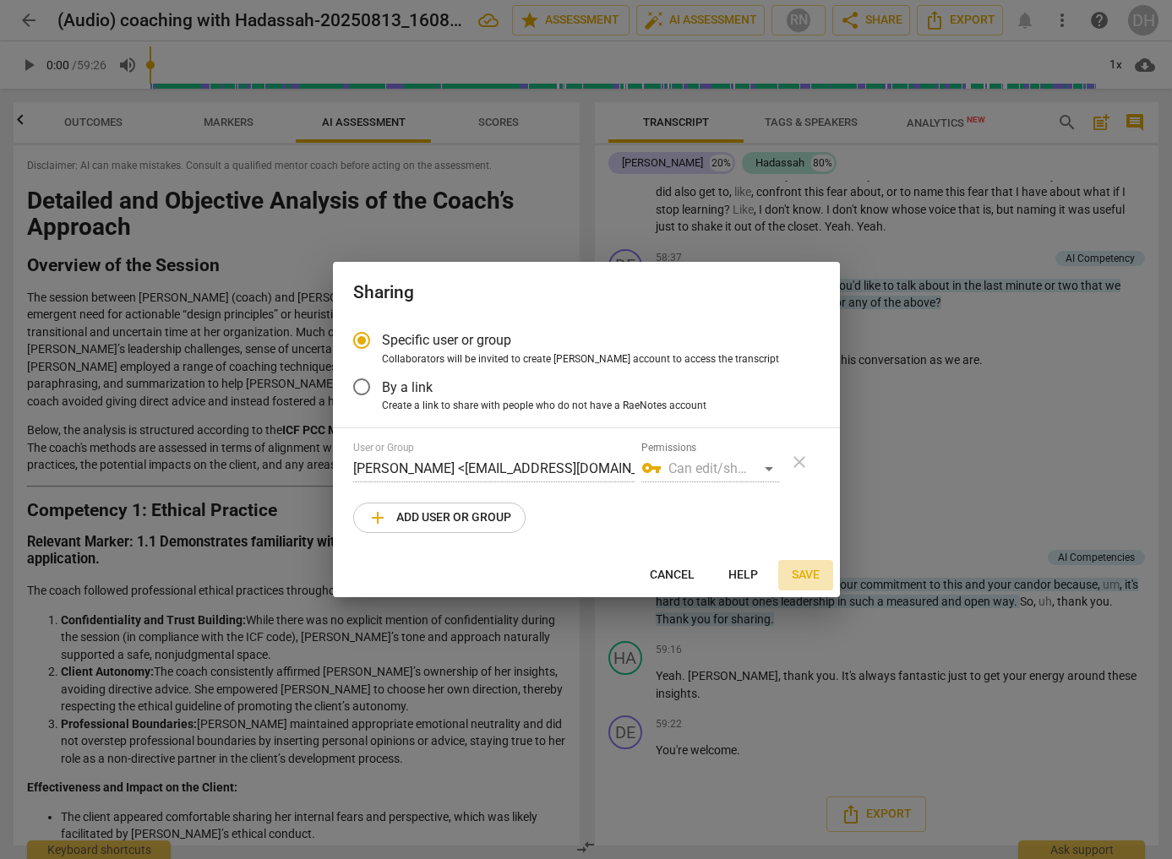
click at [803, 575] on span "Save" at bounding box center [806, 575] width 28 height 17
radio input "false"
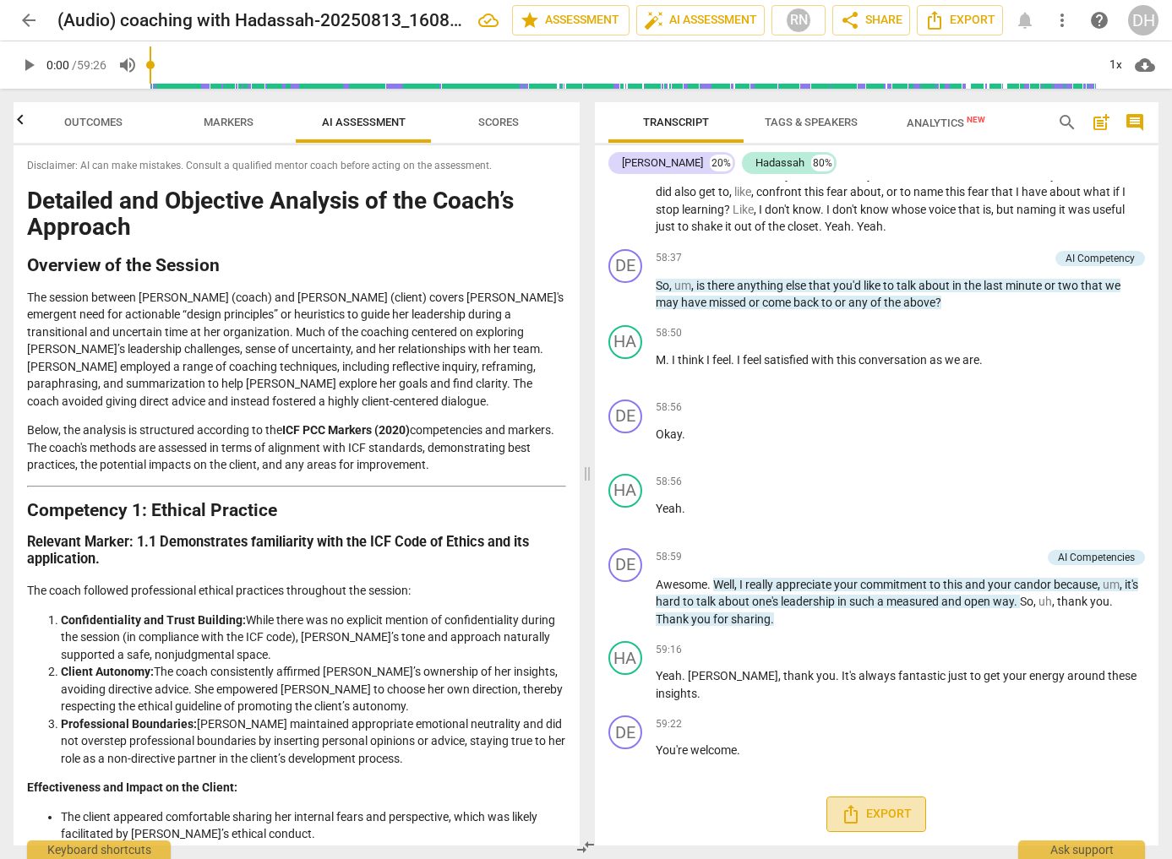
click at [854, 812] on icon "Export" at bounding box center [851, 814] width 14 height 19
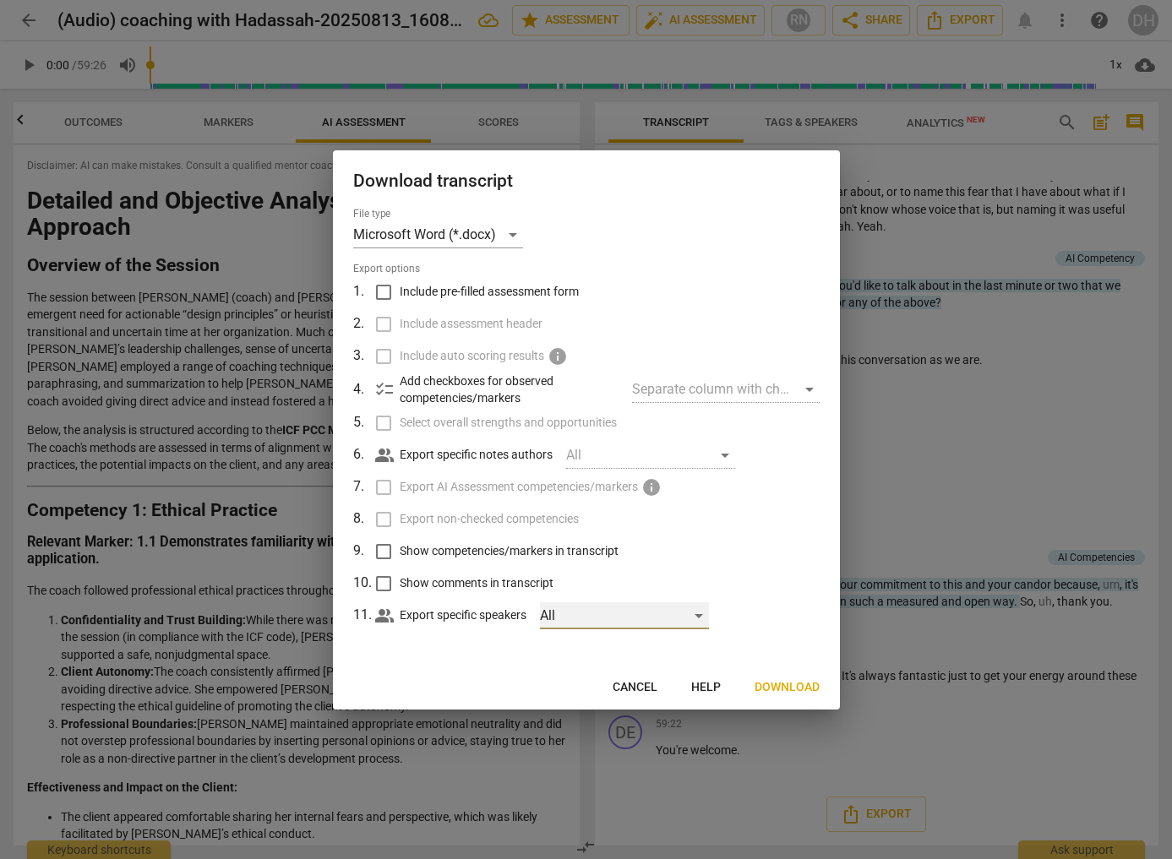
click at [697, 613] on div "All" at bounding box center [624, 616] width 169 height 27
click at [566, 613] on input "checkbox" at bounding box center [568, 616] width 41 height 41
checkbox input "true"
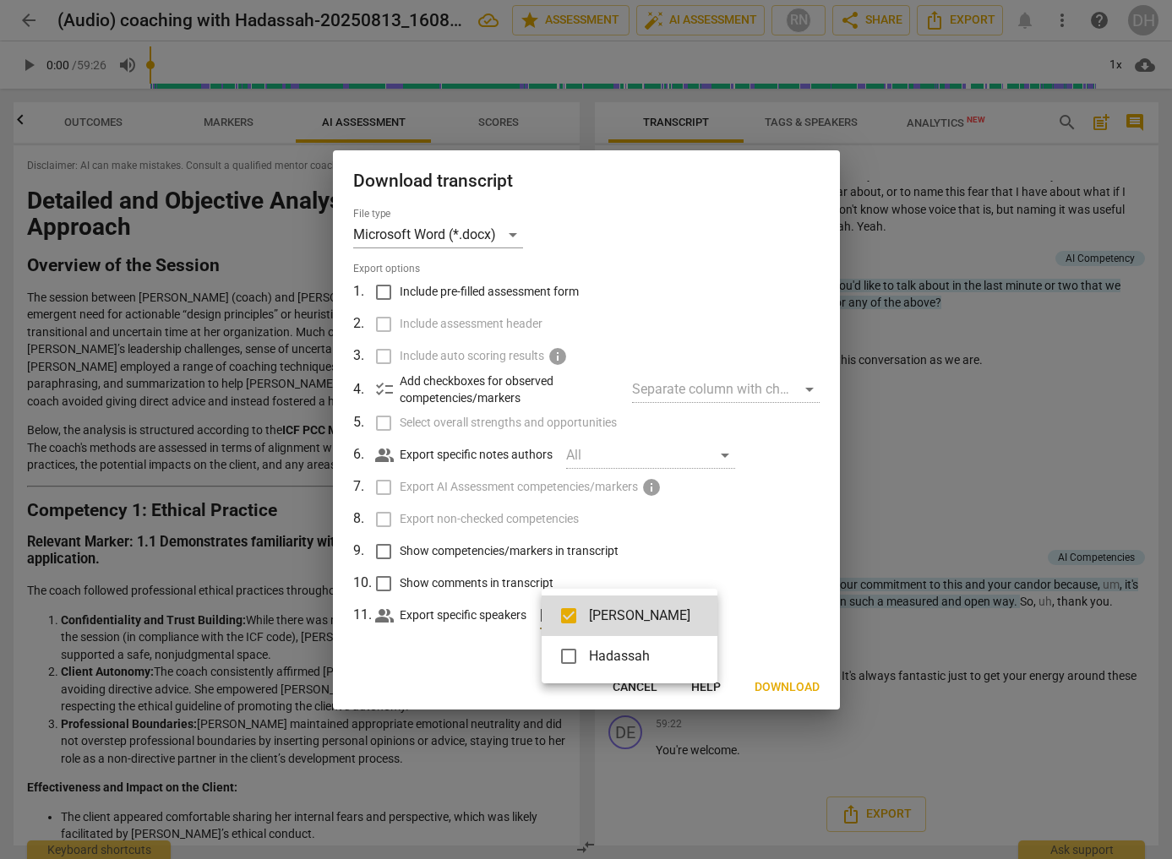
click at [739, 623] on div at bounding box center [586, 429] width 1172 height 859
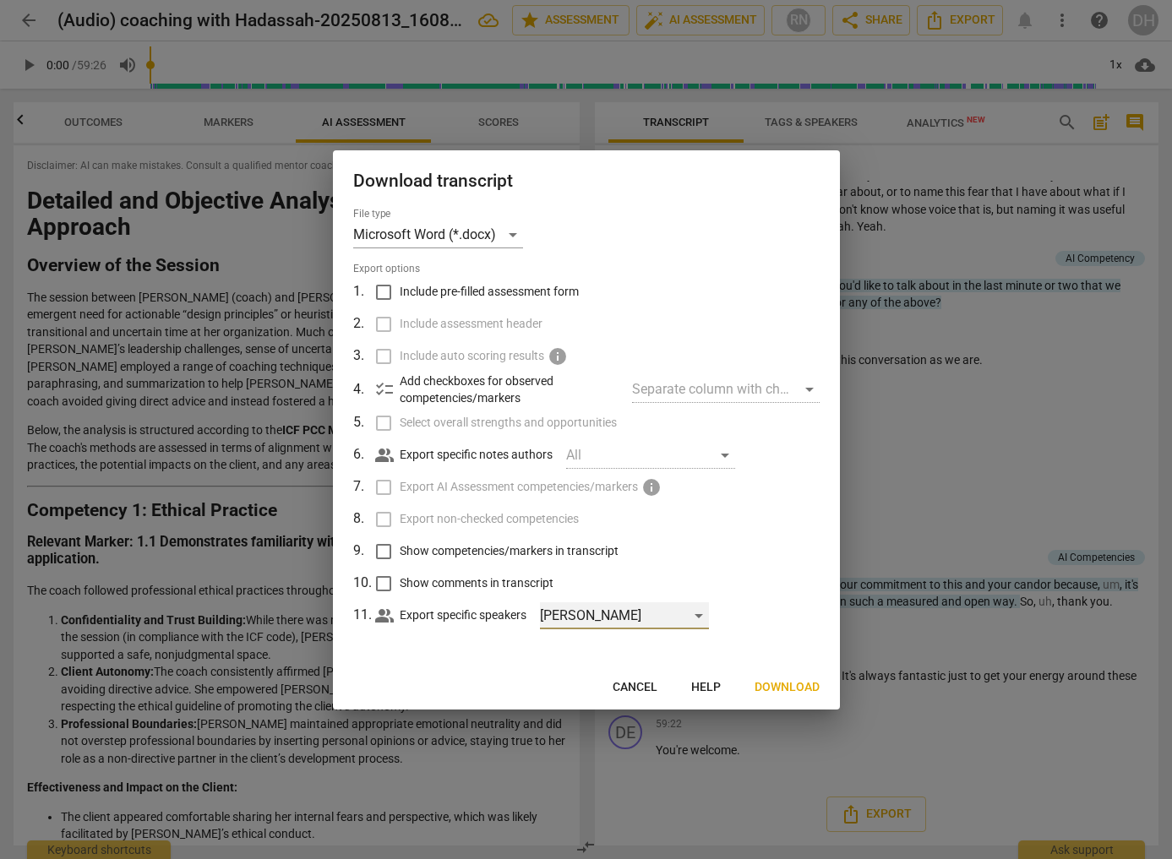
click at [700, 616] on div "[PERSON_NAME]" at bounding box center [624, 616] width 169 height 27
click at [572, 619] on input "checkbox" at bounding box center [568, 616] width 41 height 41
checkbox input "false"
click at [813, 618] on div at bounding box center [586, 429] width 1172 height 859
click at [625, 685] on span "Cancel" at bounding box center [635, 687] width 45 height 17
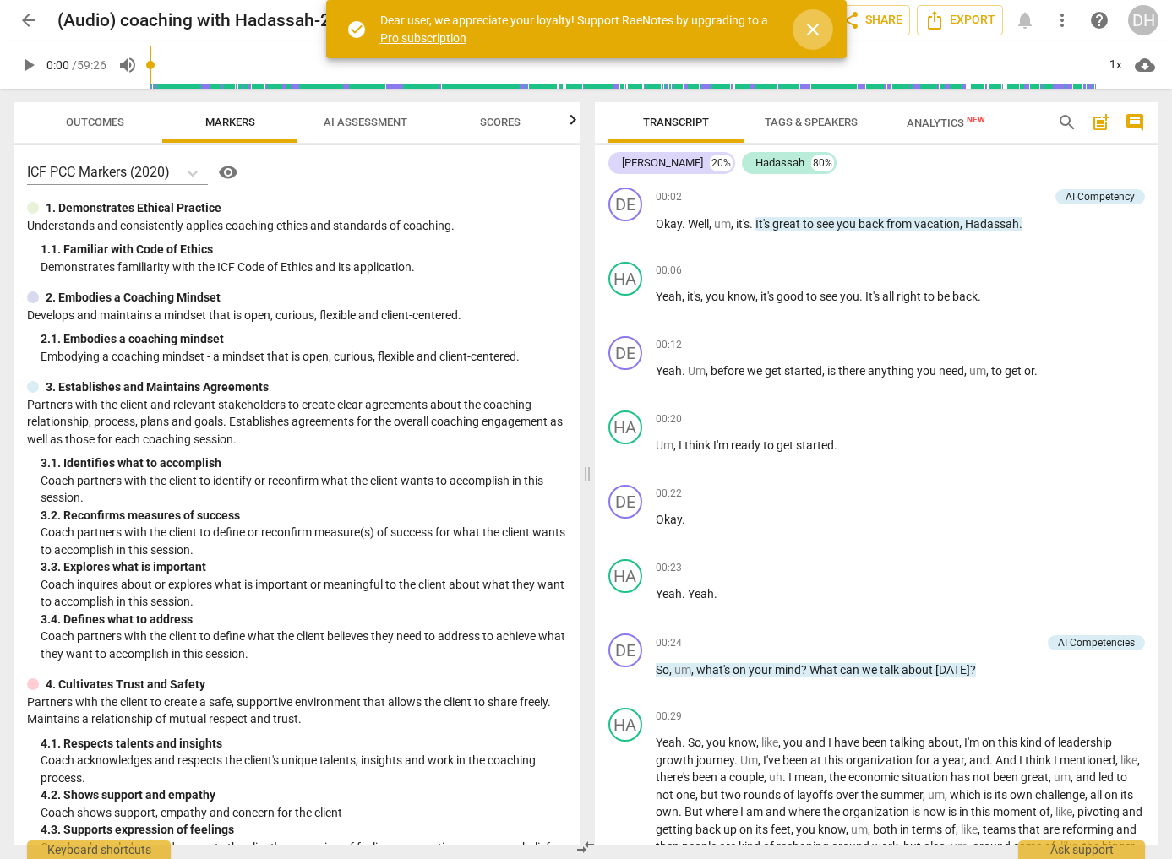
click at [810, 30] on span "close" at bounding box center [813, 29] width 20 height 20
